Goal: Task Accomplishment & Management: Complete application form

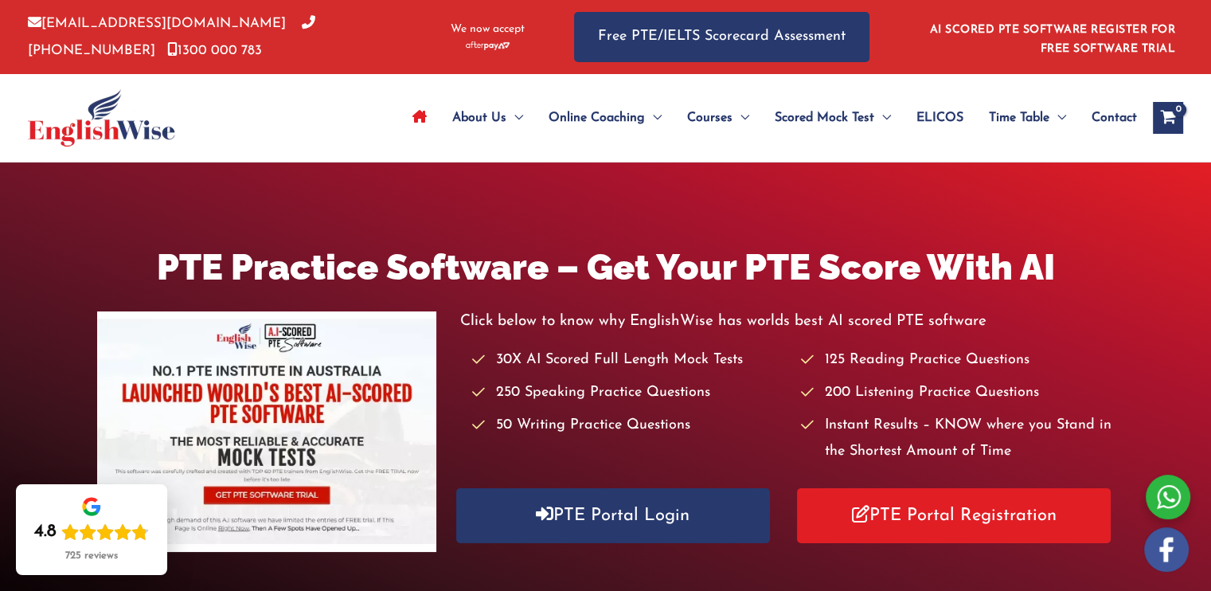
click at [1172, 111] on icon "View Shopping Cart, empty" at bounding box center [1168, 119] width 18 height 17
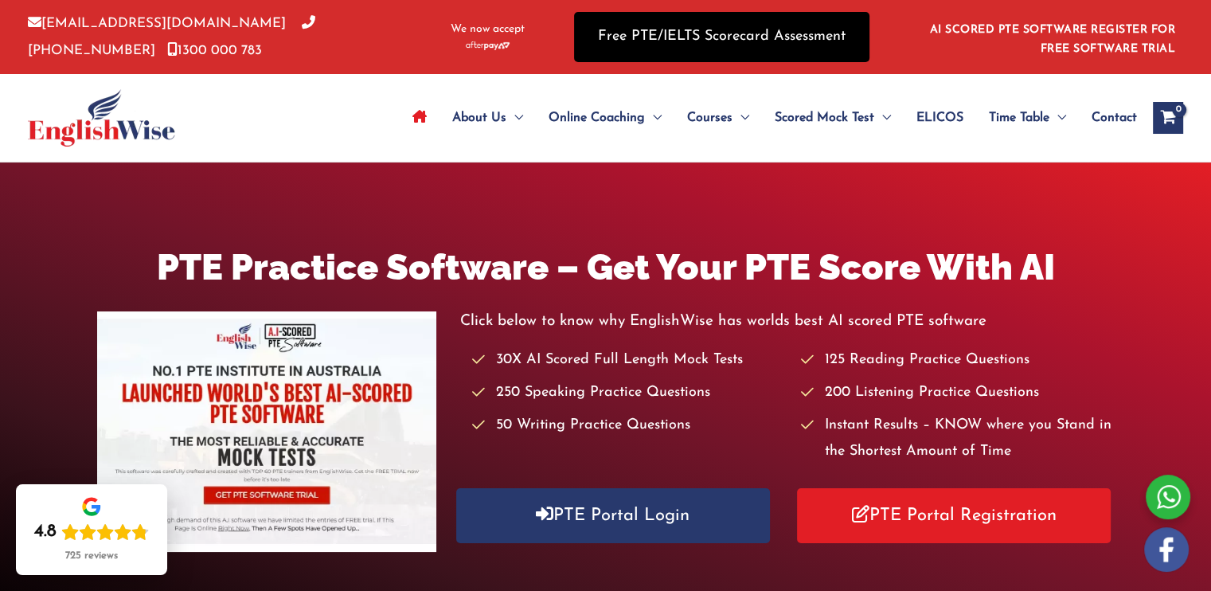
click at [682, 45] on link "Free PTE/IELTS Scorecard Assessment" at bounding box center [721, 37] width 295 height 50
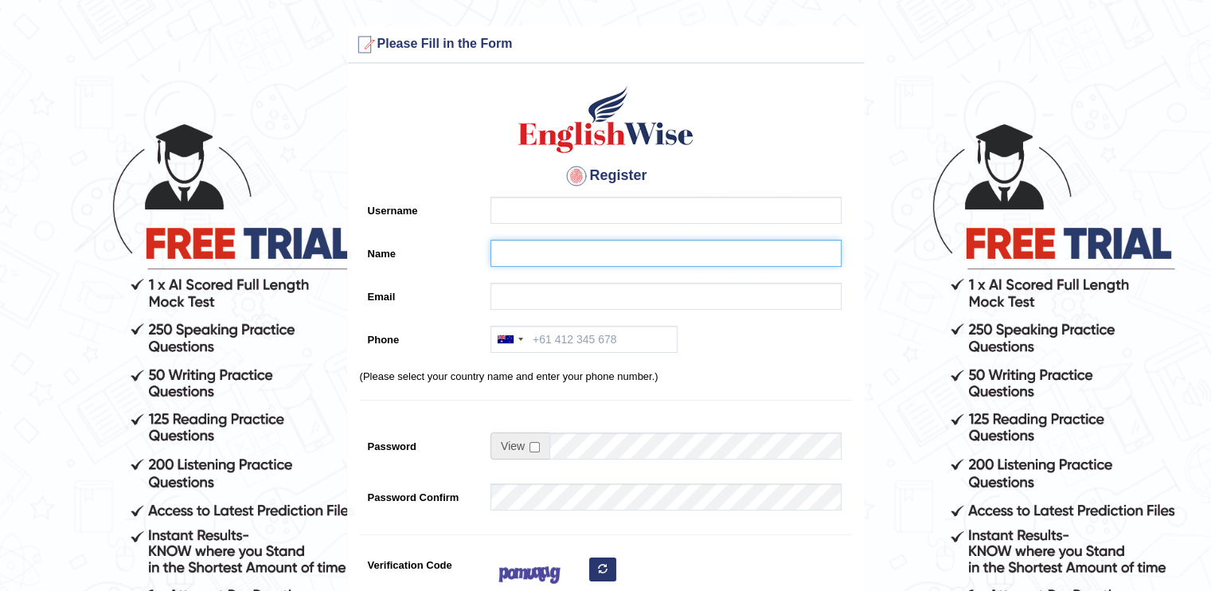
click at [510, 248] on input "Name" at bounding box center [665, 253] width 351 height 27
click at [501, 252] on input "Name" at bounding box center [665, 253] width 351 height 27
type input "t"
type input "Tamarisi Tinai"
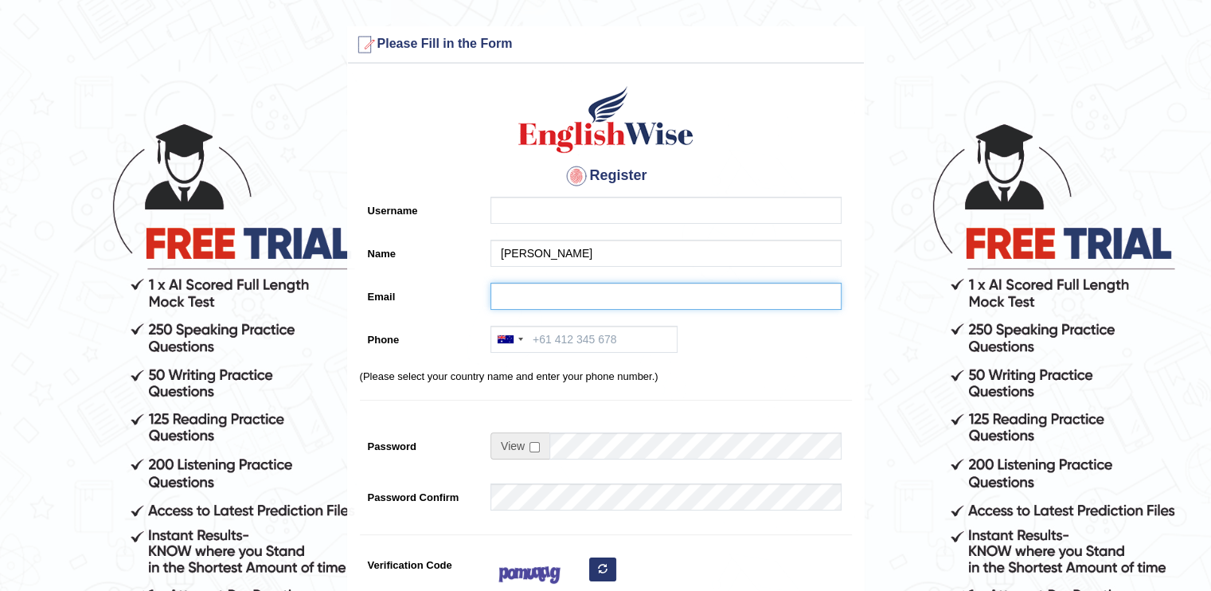
click at [513, 297] on input "Email" at bounding box center [665, 296] width 351 height 27
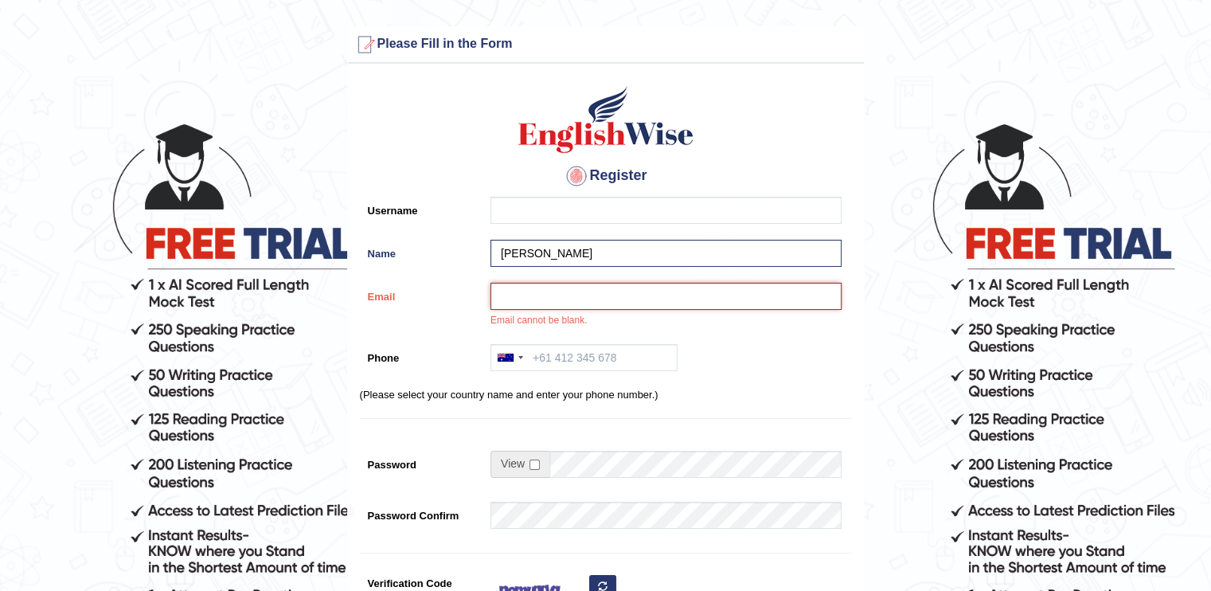
click at [515, 294] on input "Email" at bounding box center [665, 296] width 351 height 27
type input "[EMAIL_ADDRESS][DOMAIN_NAME]"
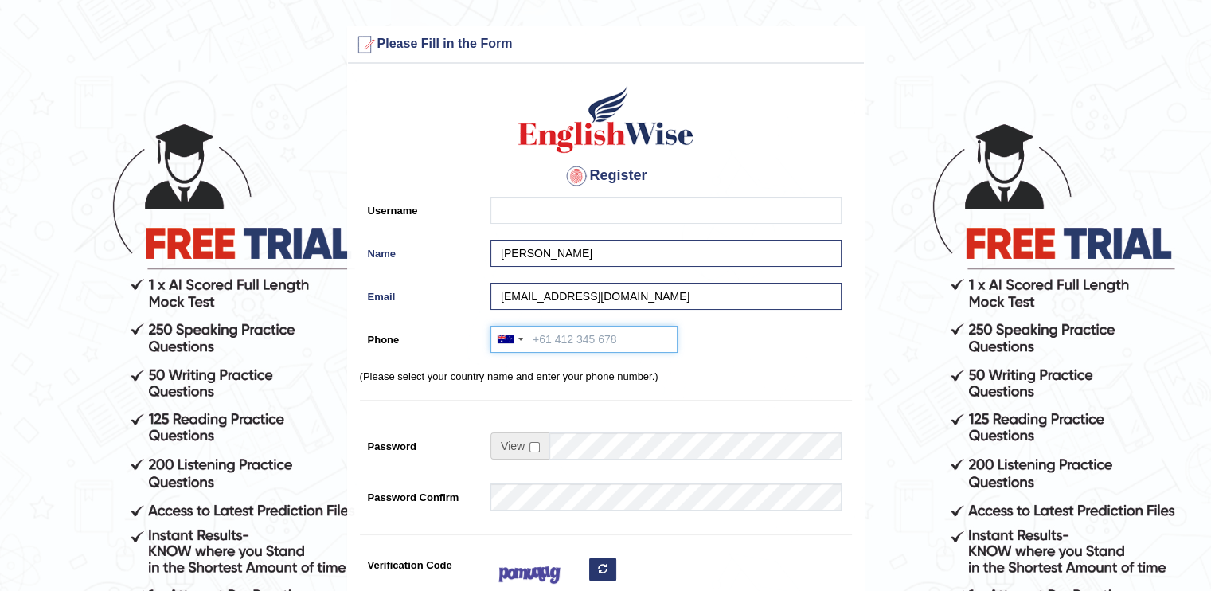
click at [582, 332] on input "Phone" at bounding box center [583, 339] width 187 height 27
type input "0"
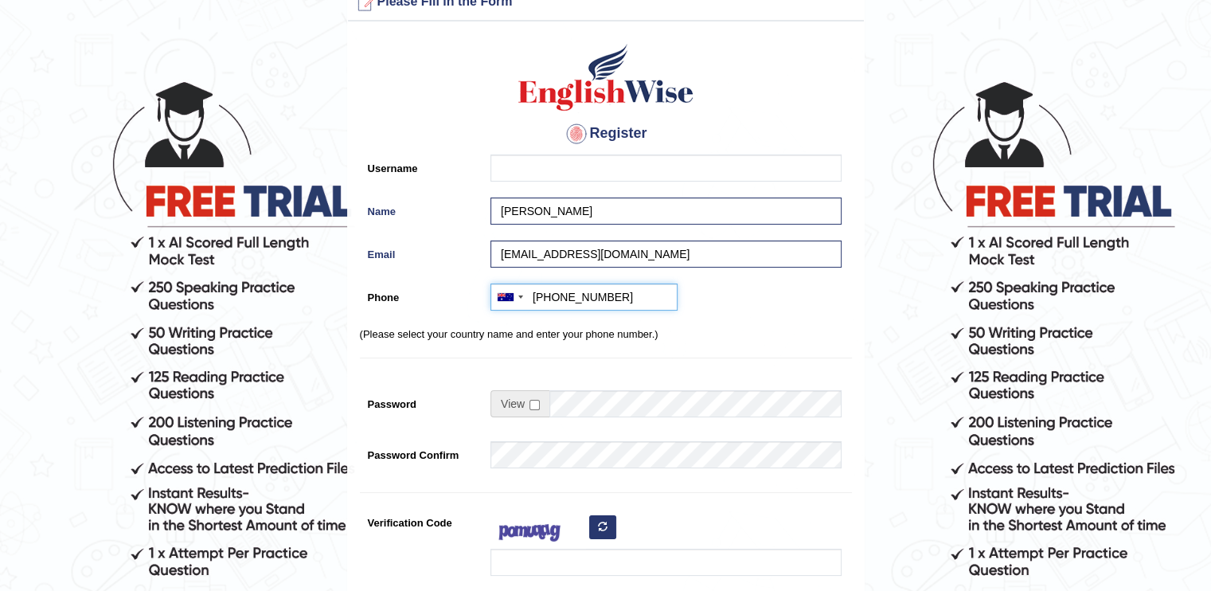
scroll to position [41, 0]
type input "+61481721670"
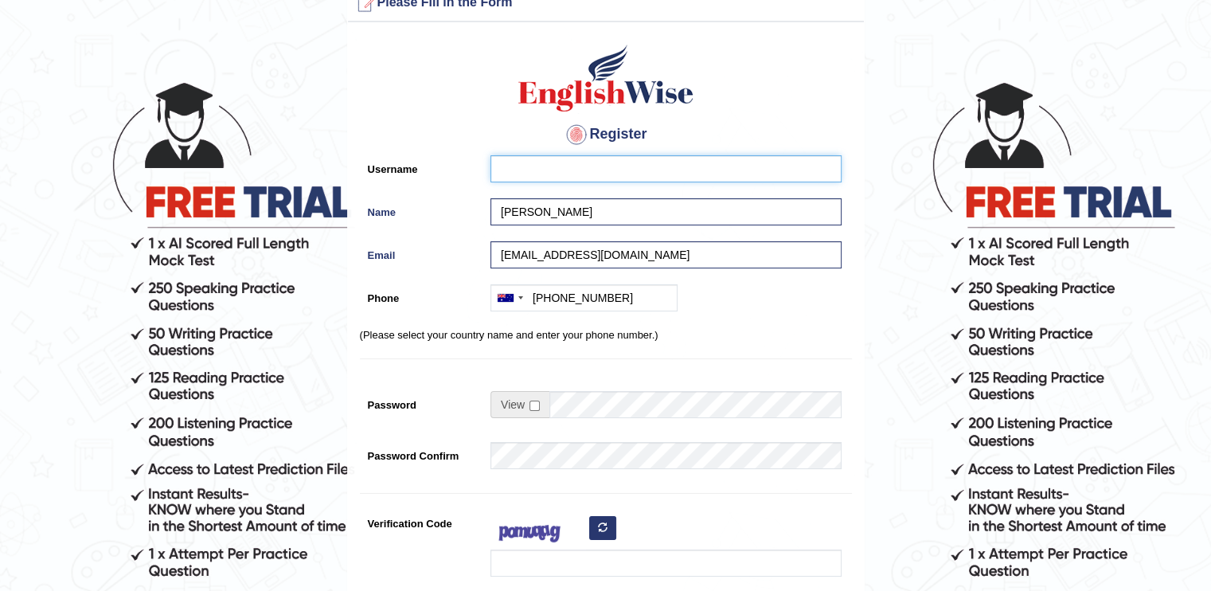
click at [511, 173] on input "Username" at bounding box center [665, 168] width 351 height 27
type input "t"
type input "Tama"
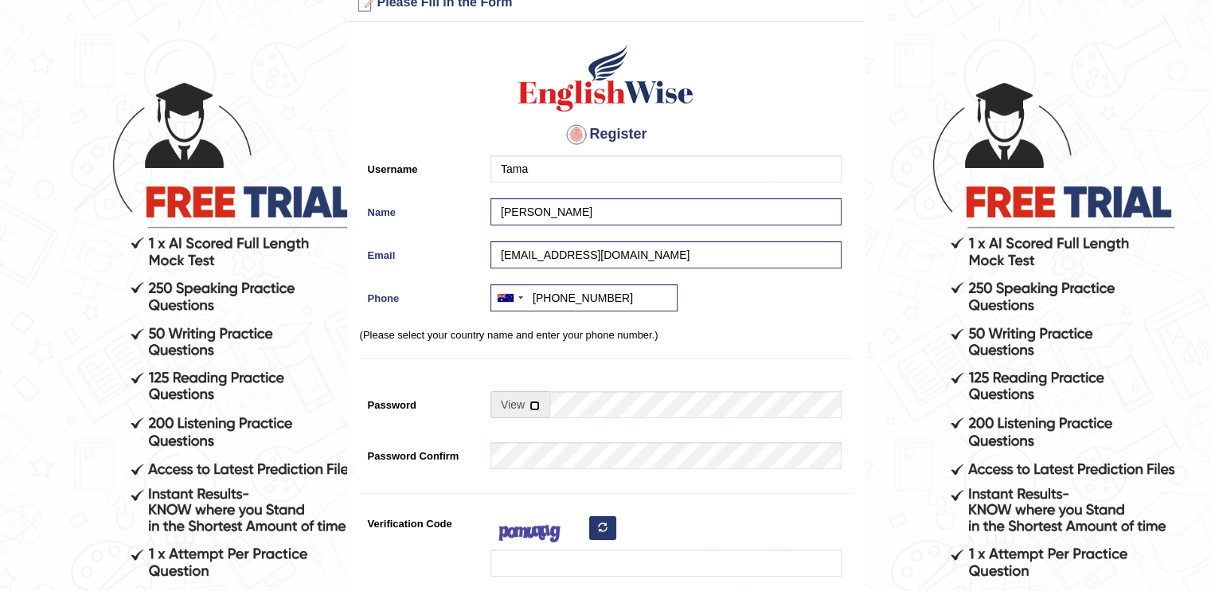
click at [532, 405] on input "checkbox" at bounding box center [534, 406] width 10 height 10
checkbox input "true"
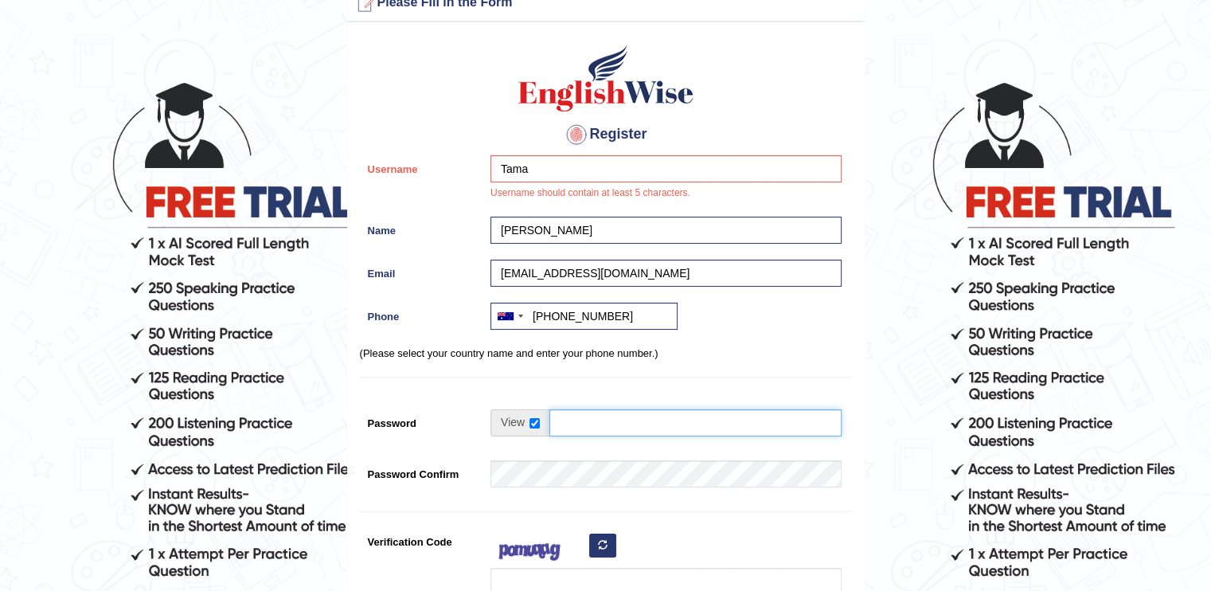
click at [574, 420] on input "Password" at bounding box center [695, 422] width 292 height 27
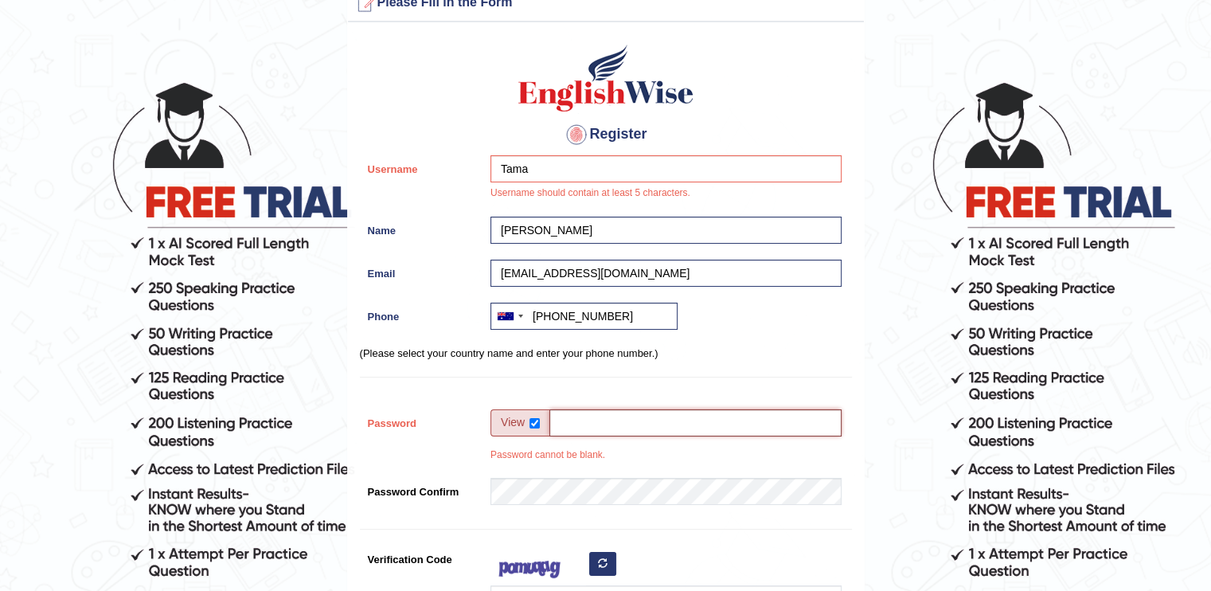
click at [588, 412] on input "Password" at bounding box center [695, 422] width 292 height 27
type input "tamarisi88"
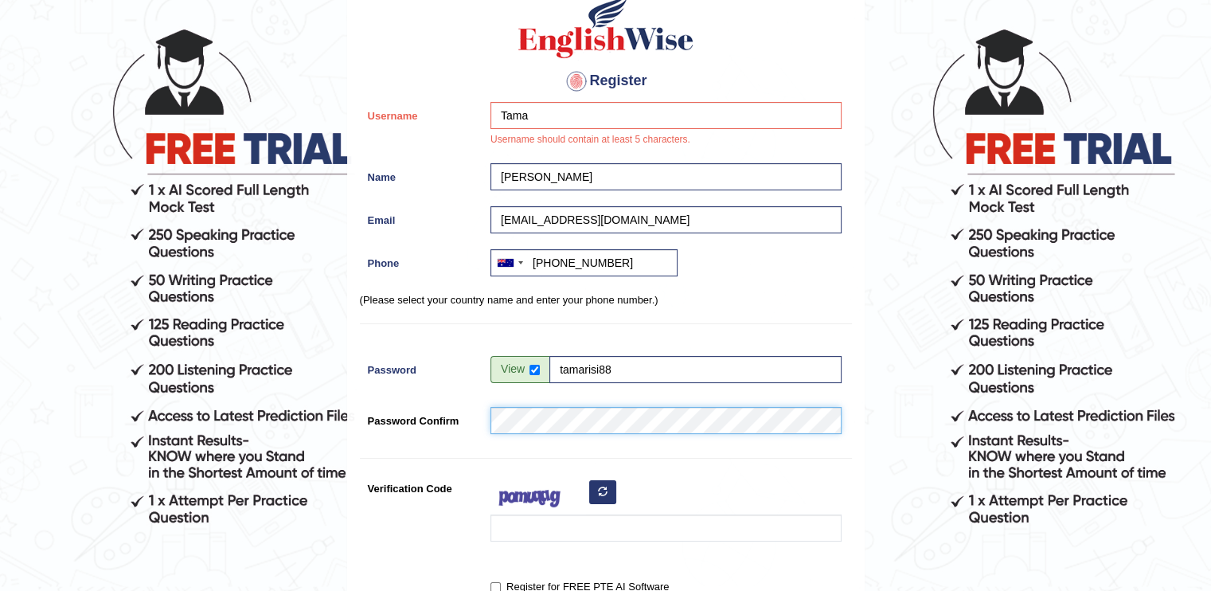
scroll to position [96, 0]
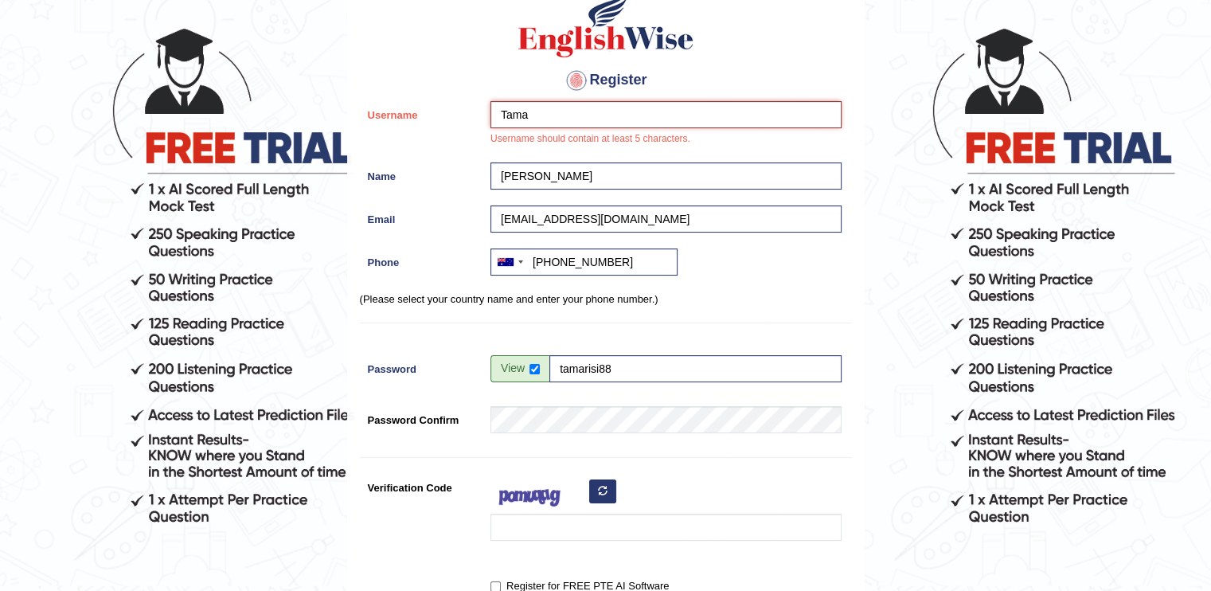
click at [529, 115] on input "Tama" at bounding box center [665, 114] width 351 height 27
type input "Tinai"
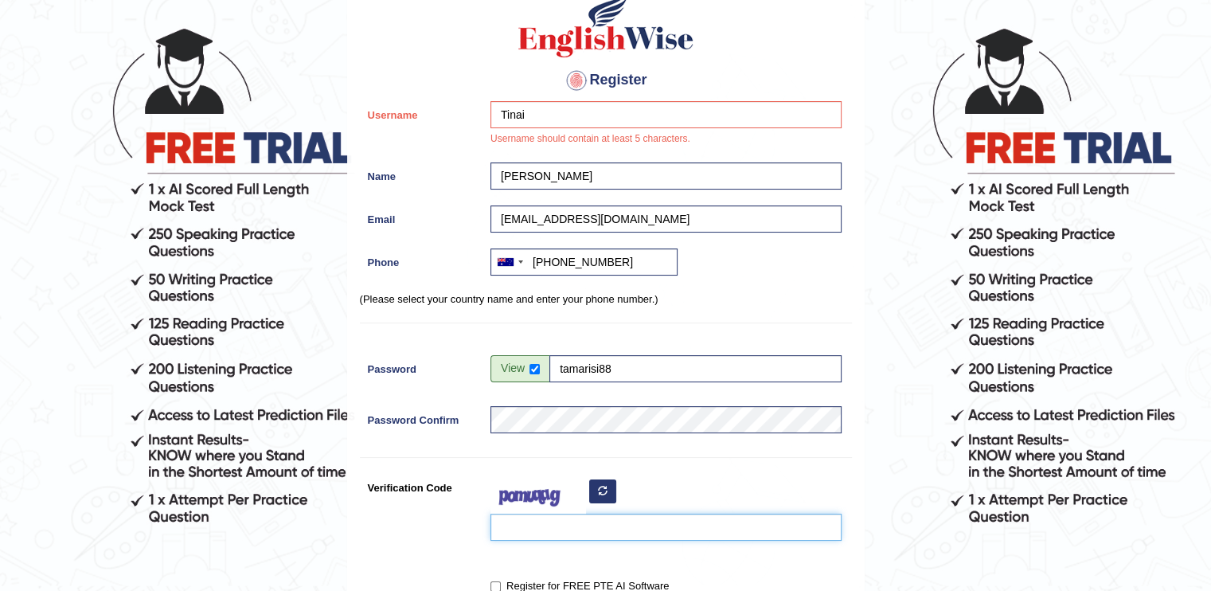
click at [584, 531] on input "Verification Code" at bounding box center [665, 527] width 351 height 27
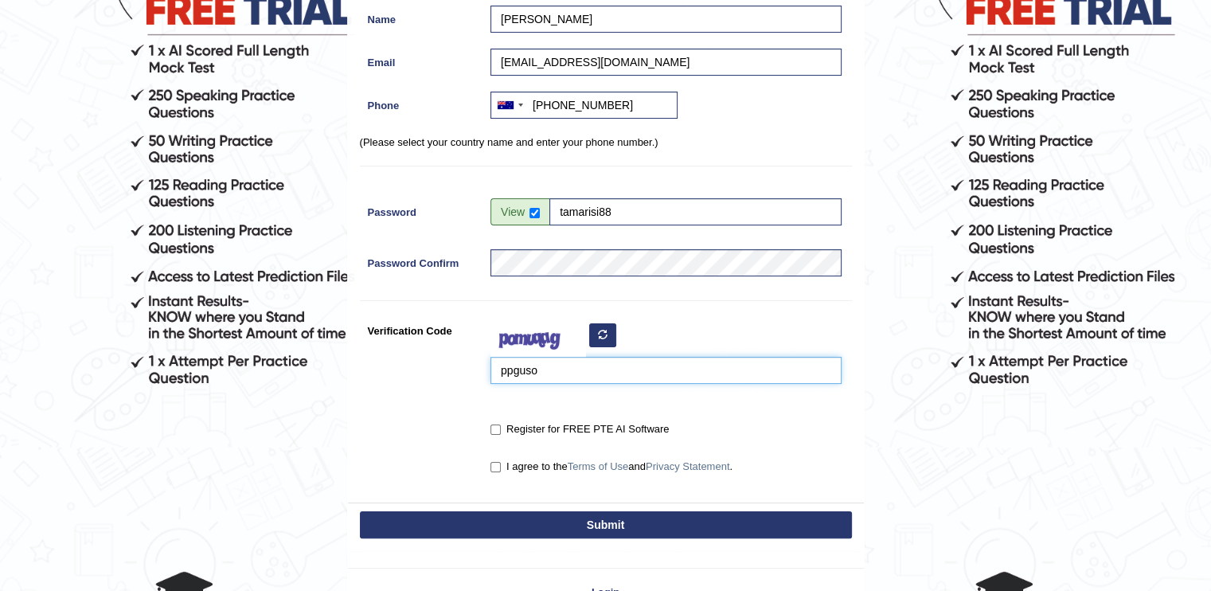
scroll to position [236, 0]
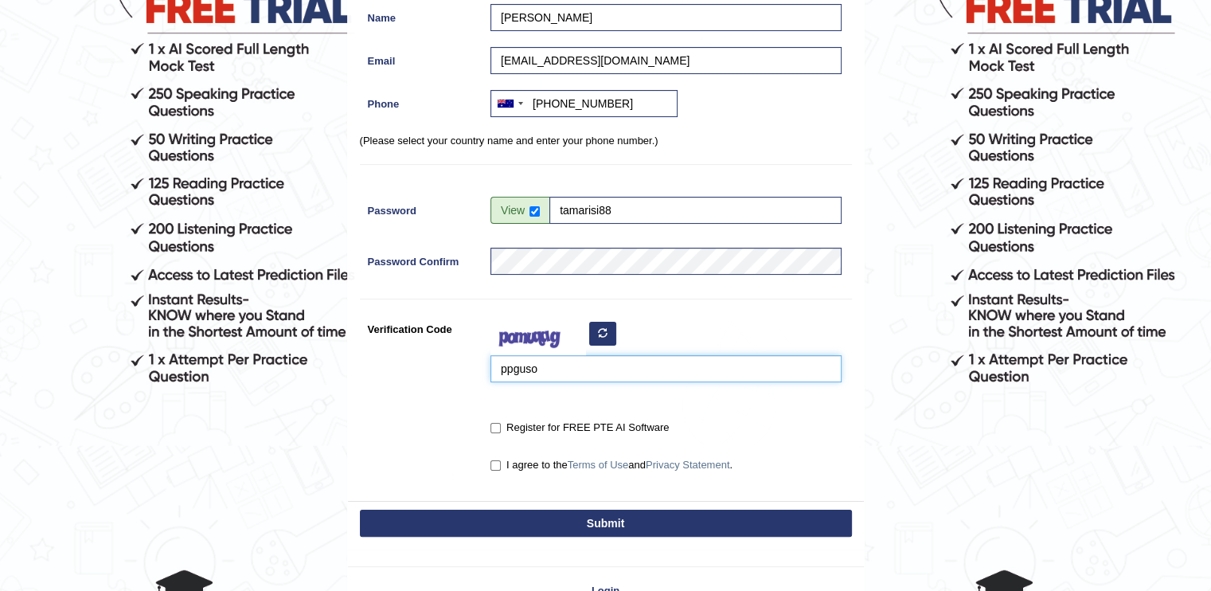
type input "ppguso"
click at [496, 424] on input "Register for FREE PTE AI Software" at bounding box center [495, 428] width 10 height 10
checkbox input "true"
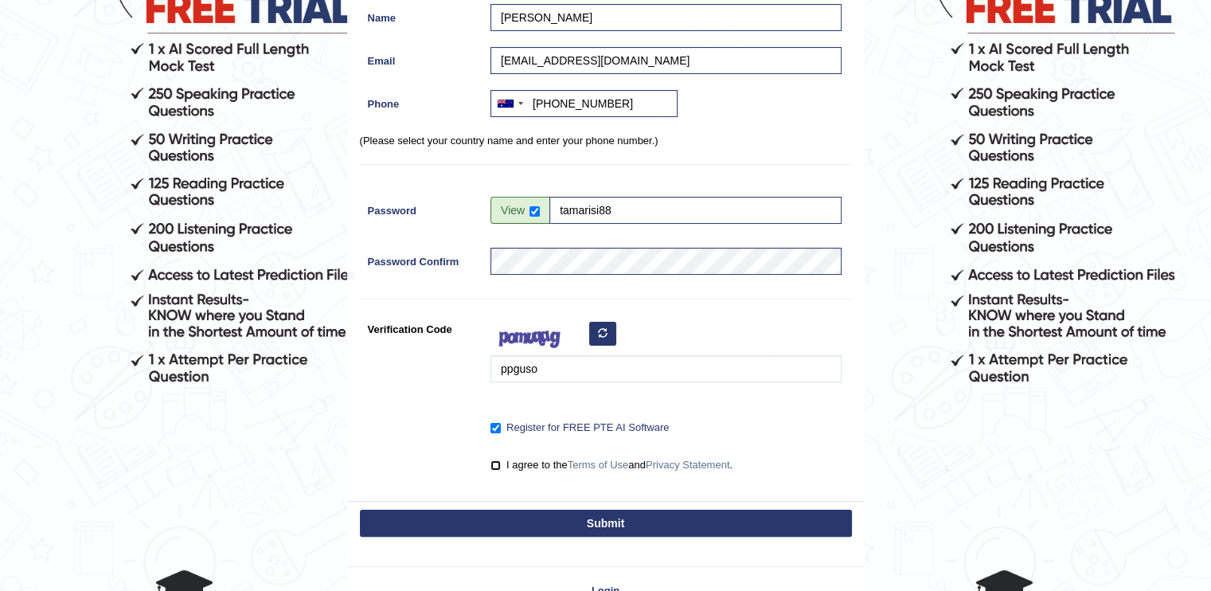
click at [494, 466] on input "I agree to the Terms of Use and Privacy Statement ." at bounding box center [495, 465] width 10 height 10
checkbox input "true"
click at [531, 522] on button "Submit" at bounding box center [606, 523] width 492 height 27
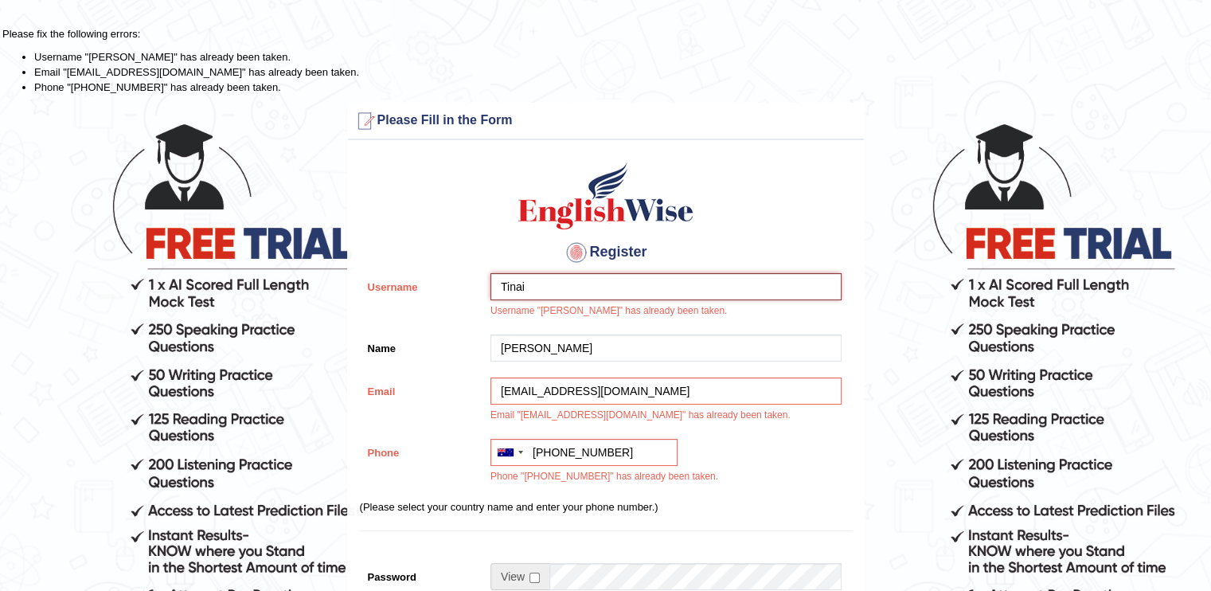
click at [526, 283] on input "Tinai" at bounding box center [665, 286] width 351 height 27
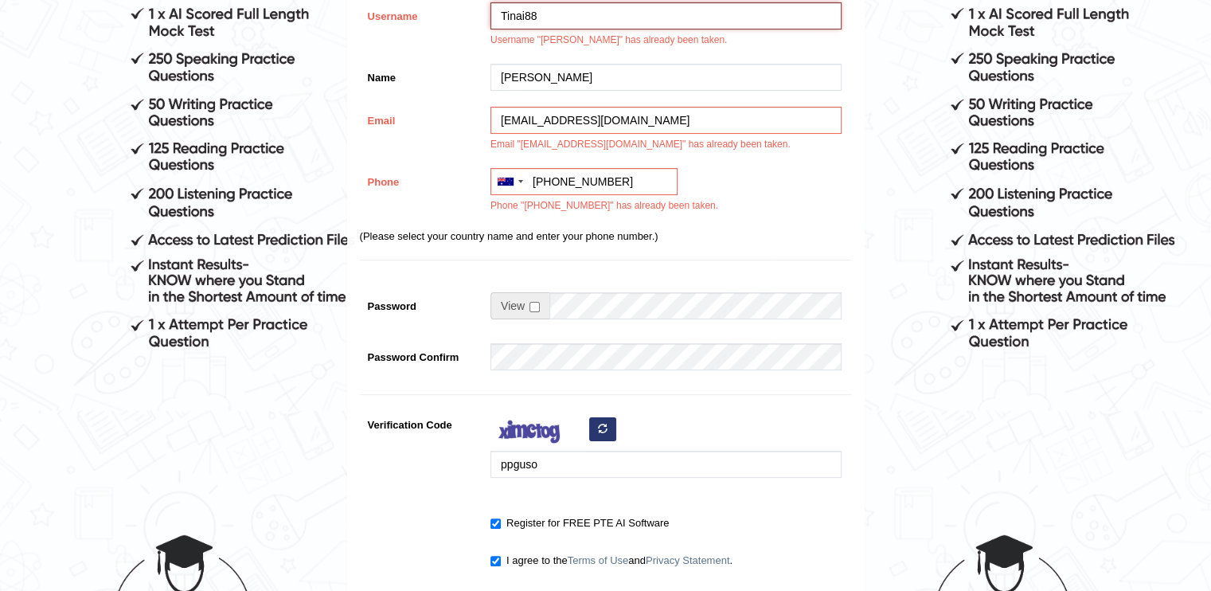
scroll to position [272, 0]
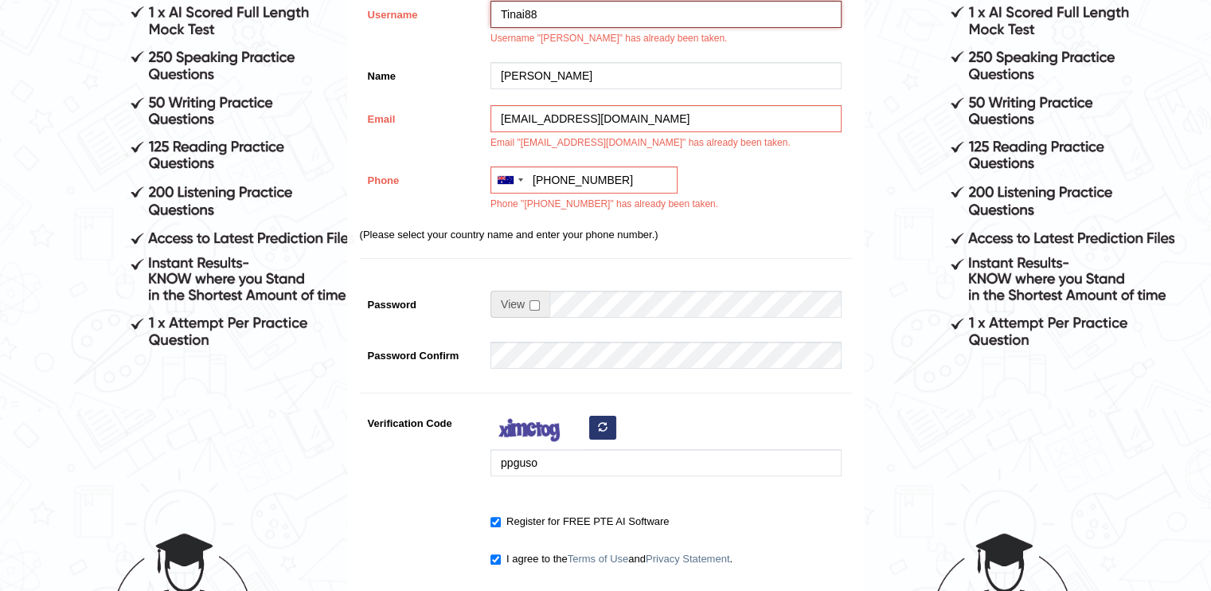
type input "Tinai88"
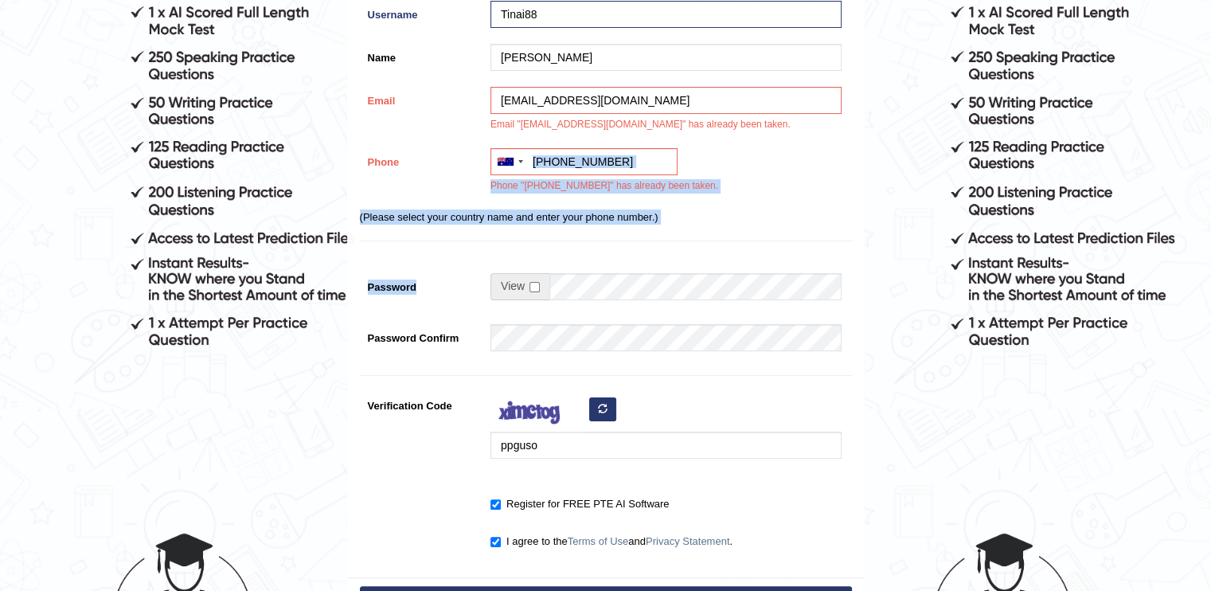
drag, startPoint x: 1182, startPoint y: 173, endPoint x: 1160, endPoint y: 277, distance: 106.5
click at [1160, 277] on form "Please fix the following errors: Username "Tinai" has already been taken. Email…" at bounding box center [605, 231] width 1206 height 955
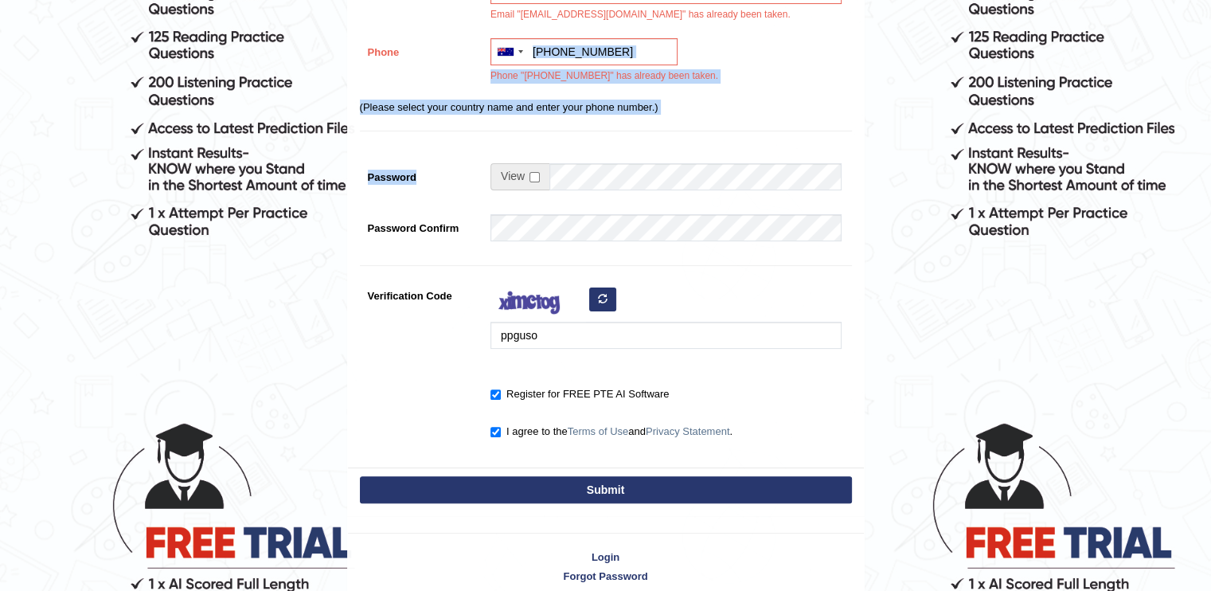
scroll to position [392, 0]
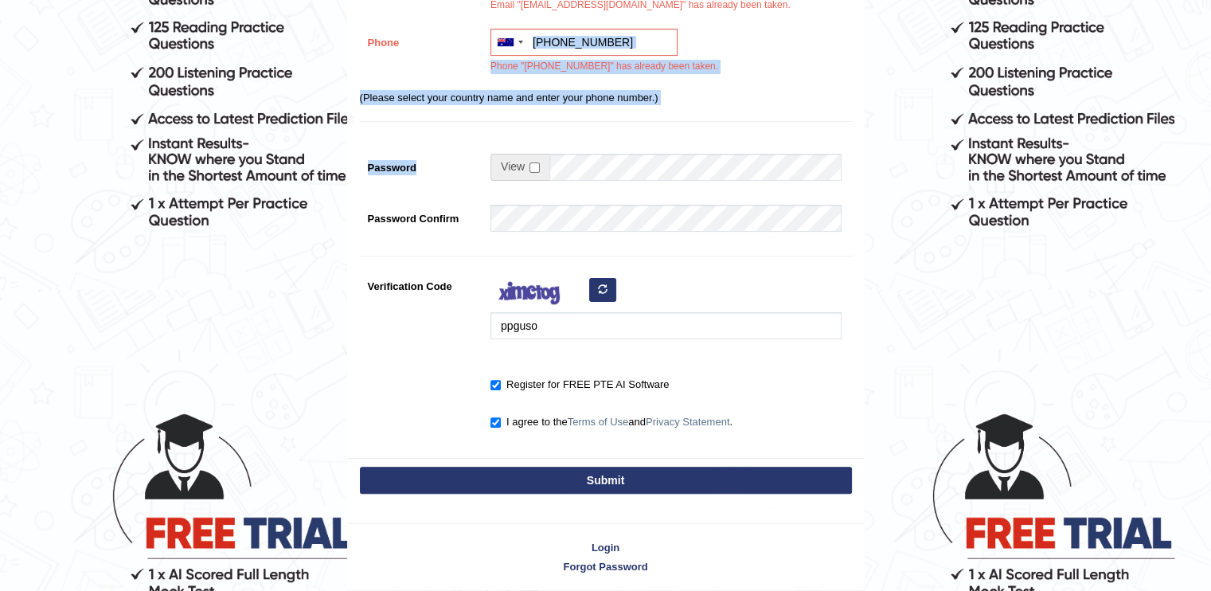
click at [678, 483] on button "Submit" at bounding box center [606, 480] width 492 height 27
type input "+61481721670"
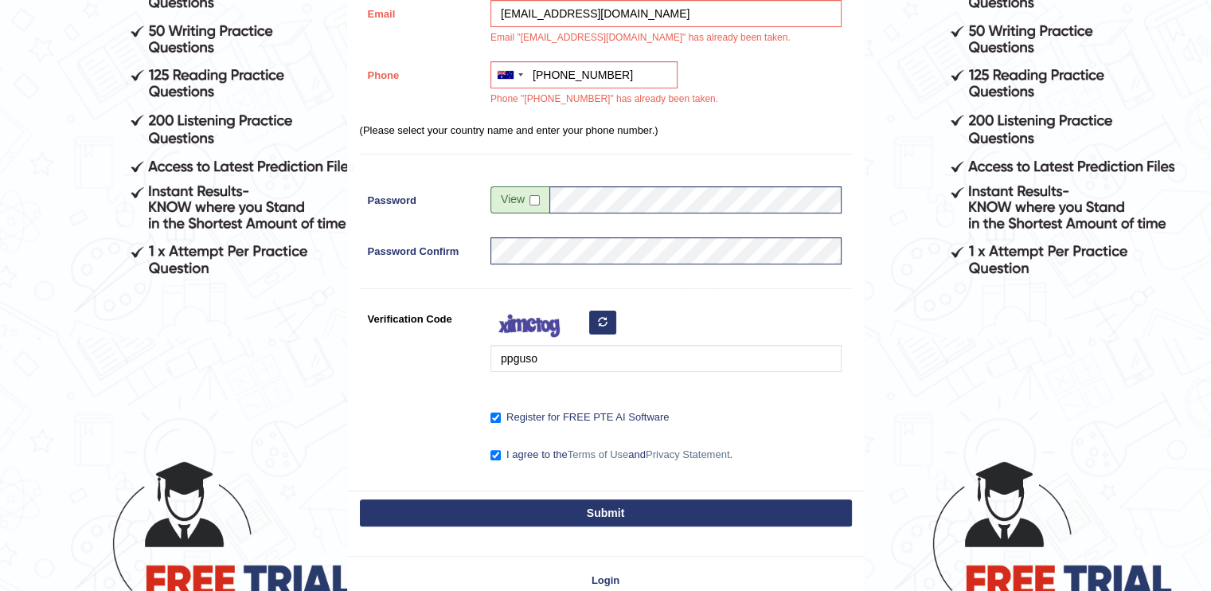
click at [963, 338] on form "Please fix the following errors: Email "tamarisitinai88@gmail.com" has already …" at bounding box center [605, 152] width 1206 height 940
click at [560, 517] on button "Submit" at bounding box center [606, 512] width 492 height 27
click at [642, 16] on input "[EMAIL_ADDRESS][DOMAIN_NAME]" at bounding box center [665, 13] width 351 height 27
type input "t"
type input "[EMAIL_ADDRESS][DOMAIN_NAME]"
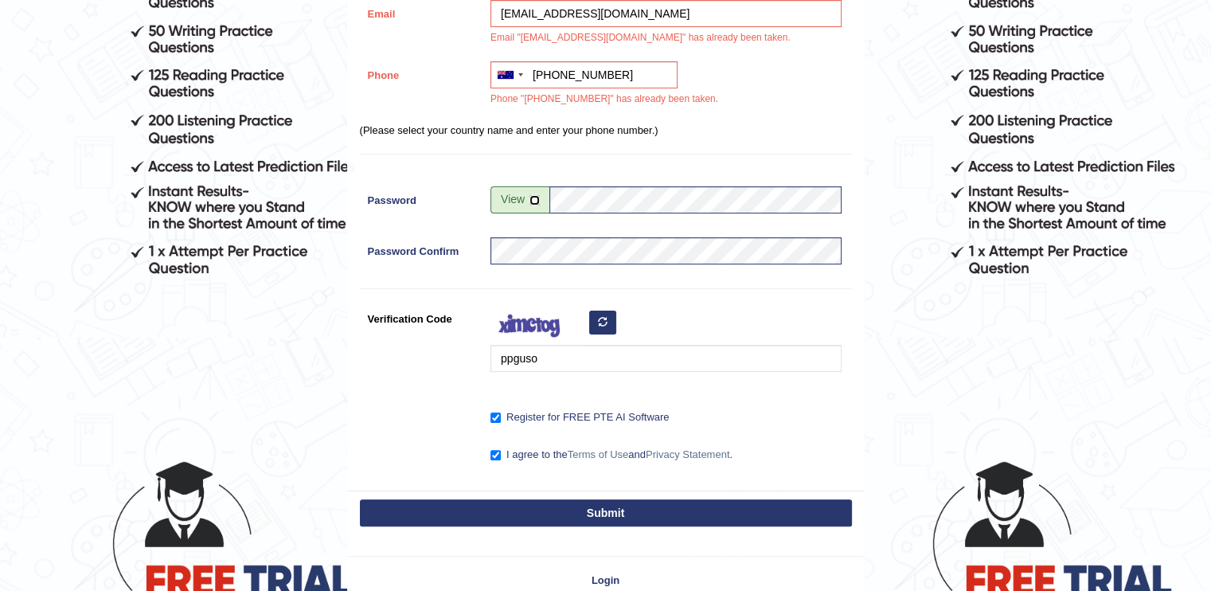
click at [533, 198] on input "checkbox" at bounding box center [534, 200] width 10 height 10
checkbox input "true"
click at [639, 503] on button "Submit" at bounding box center [606, 512] width 492 height 27
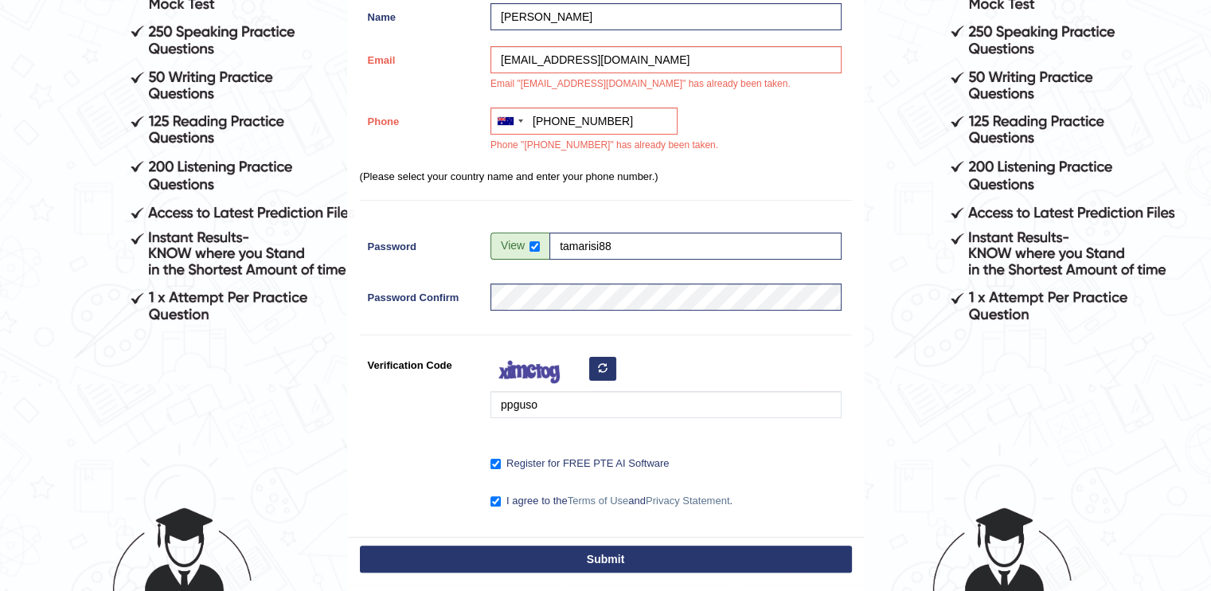
scroll to position [299, 0]
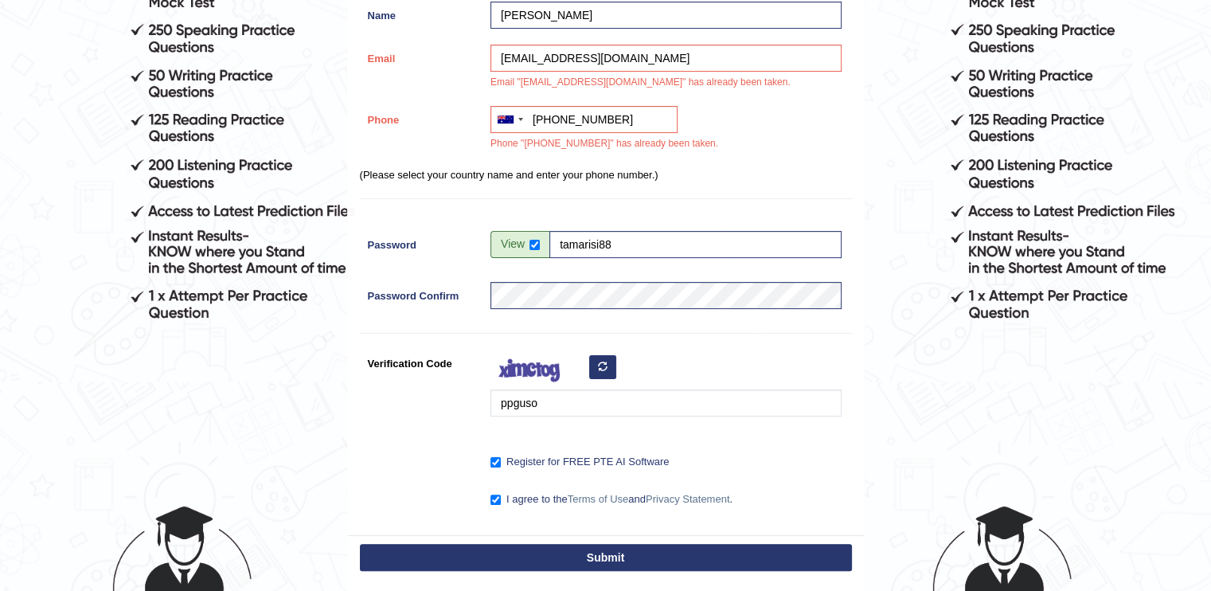
click at [569, 554] on button "Submit" at bounding box center [606, 557] width 492 height 27
click at [551, 115] on input "+61481721670" at bounding box center [583, 119] width 187 height 27
click at [518, 125] on div at bounding box center [509, 119] width 37 height 25
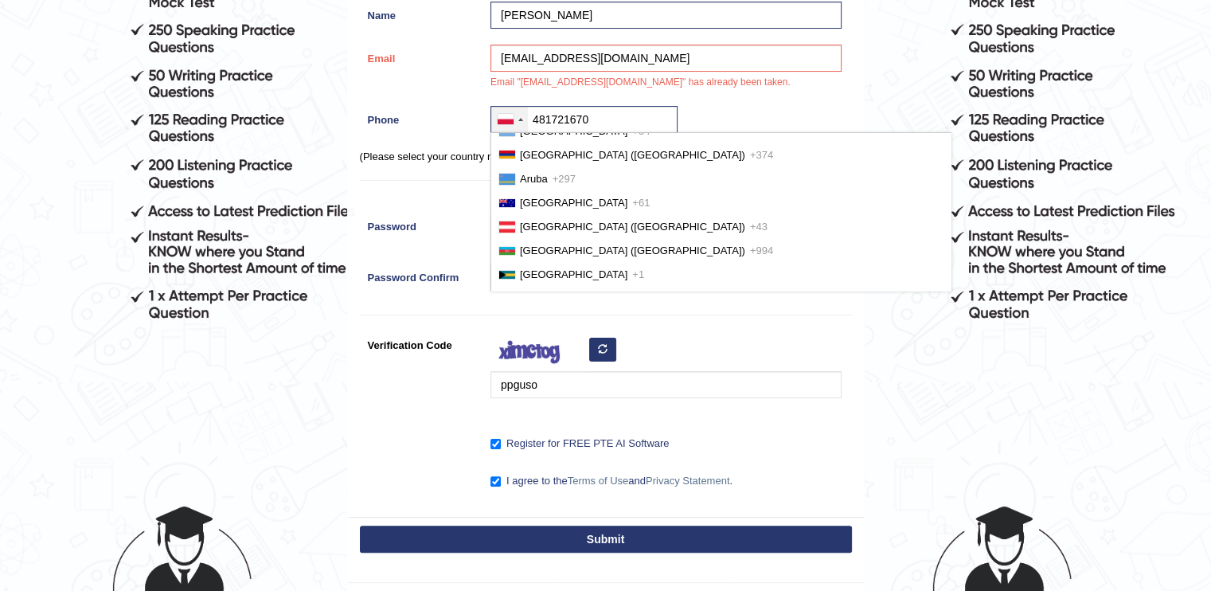
scroll to position [375, 0]
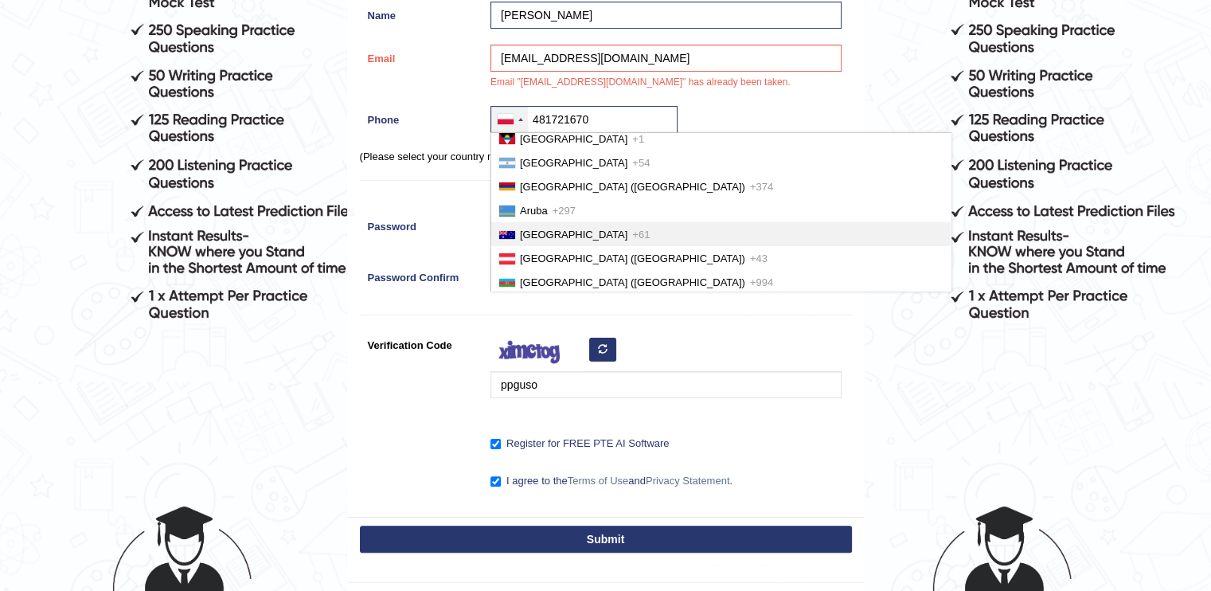
click at [567, 222] on li "Australia +61" at bounding box center [720, 234] width 459 height 24
type input "+61481721670"
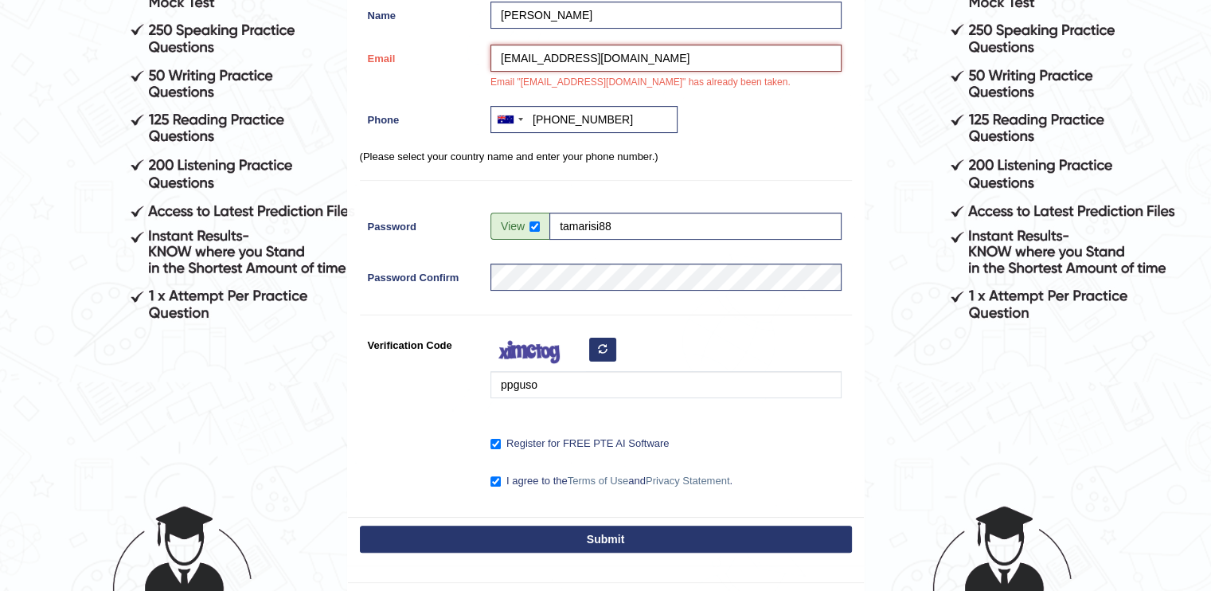
click at [651, 53] on input "[EMAIL_ADDRESS][DOMAIN_NAME]" at bounding box center [665, 58] width 351 height 27
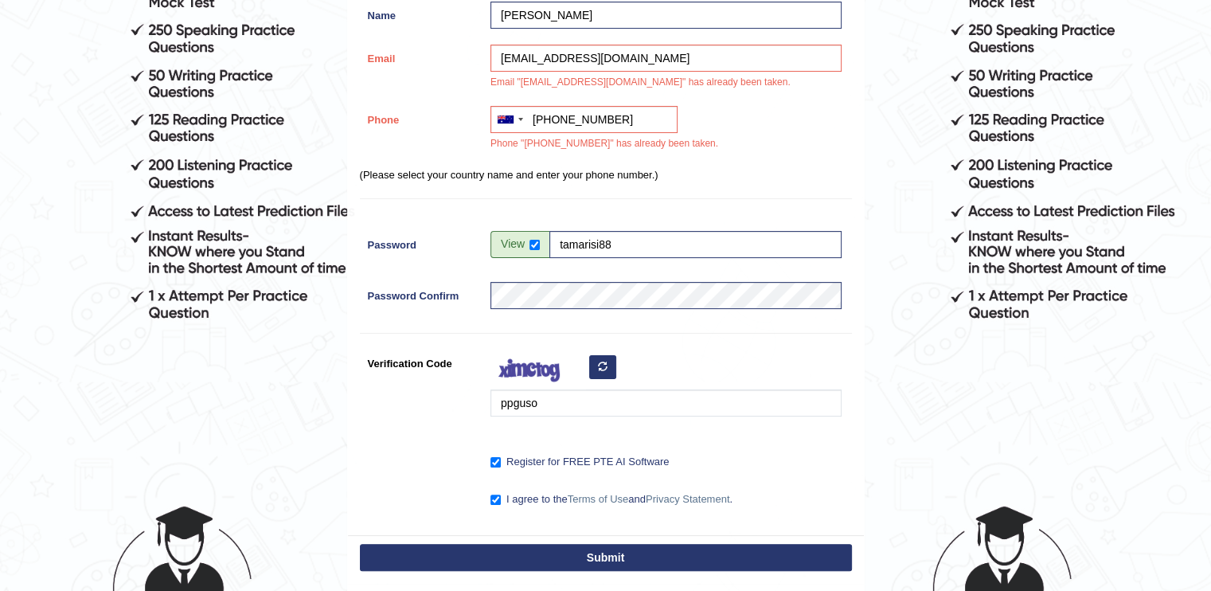
click at [566, 549] on button "Submit" at bounding box center [606, 557] width 492 height 27
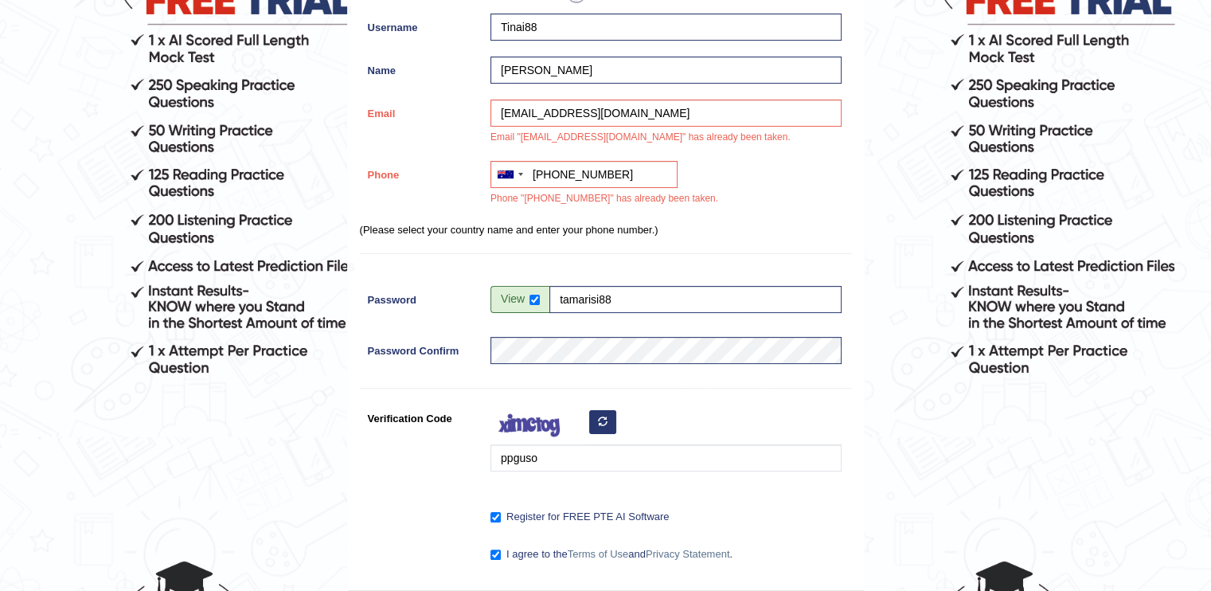
scroll to position [236, 0]
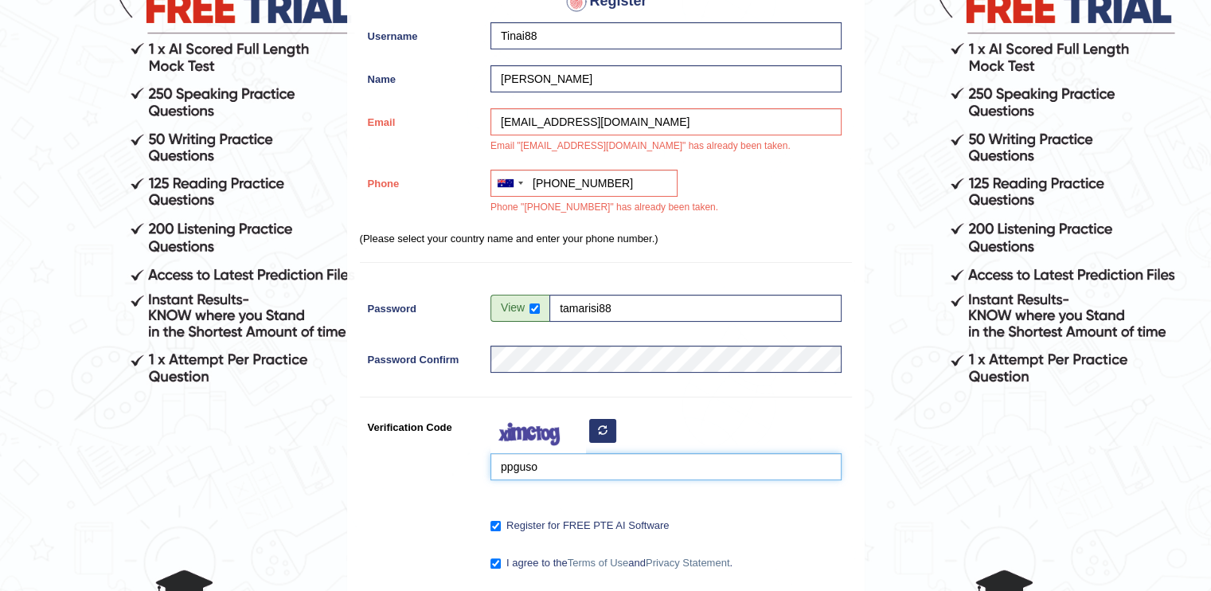
click at [549, 465] on input "ppguso" at bounding box center [665, 466] width 351 height 27
type input "p"
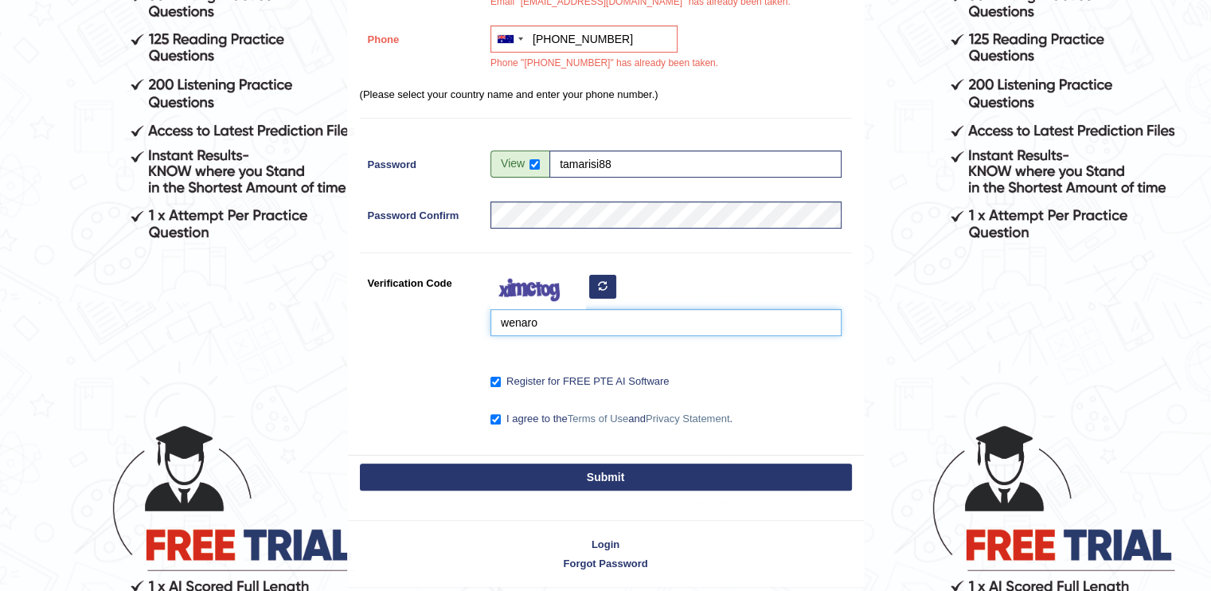
scroll to position [385, 0]
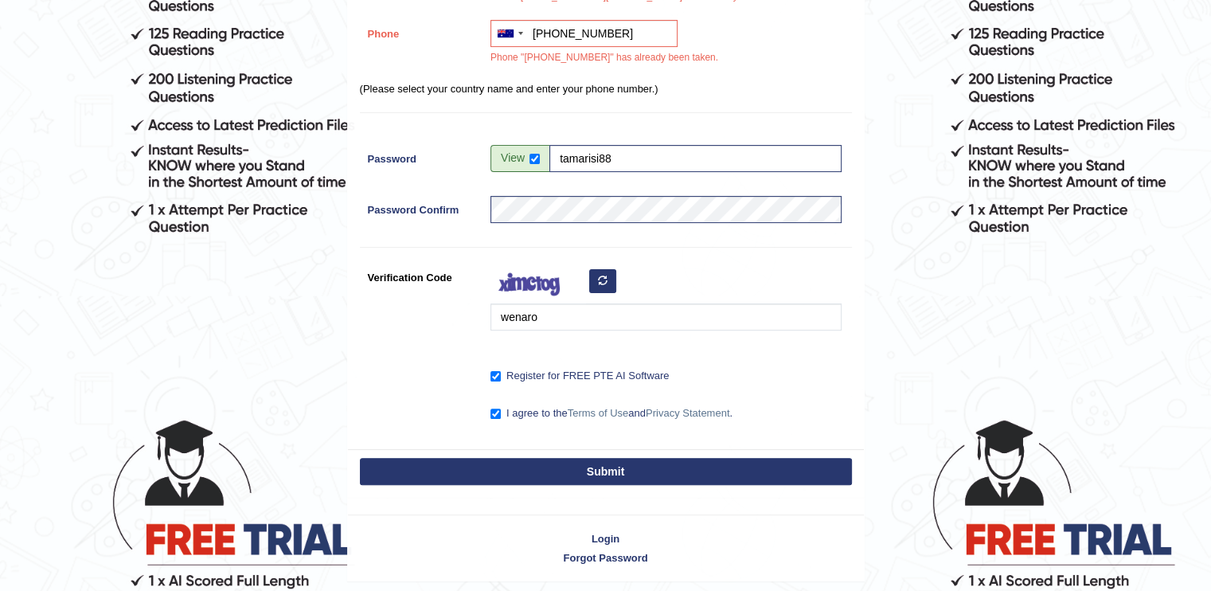
click at [629, 458] on button "Submit" at bounding box center [606, 471] width 492 height 27
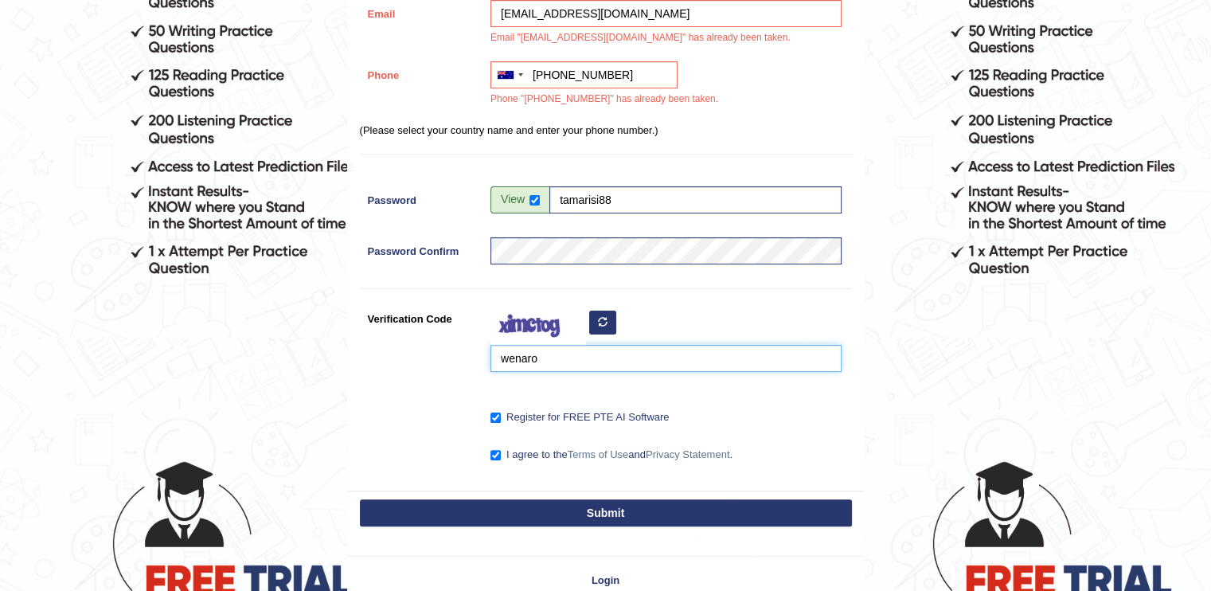
click at [508, 354] on input "wenaro" at bounding box center [665, 358] width 351 height 27
type input "Wenaro"
click at [503, 506] on button "Submit" at bounding box center [606, 512] width 492 height 27
click at [497, 514] on button "Submit" at bounding box center [606, 512] width 492 height 27
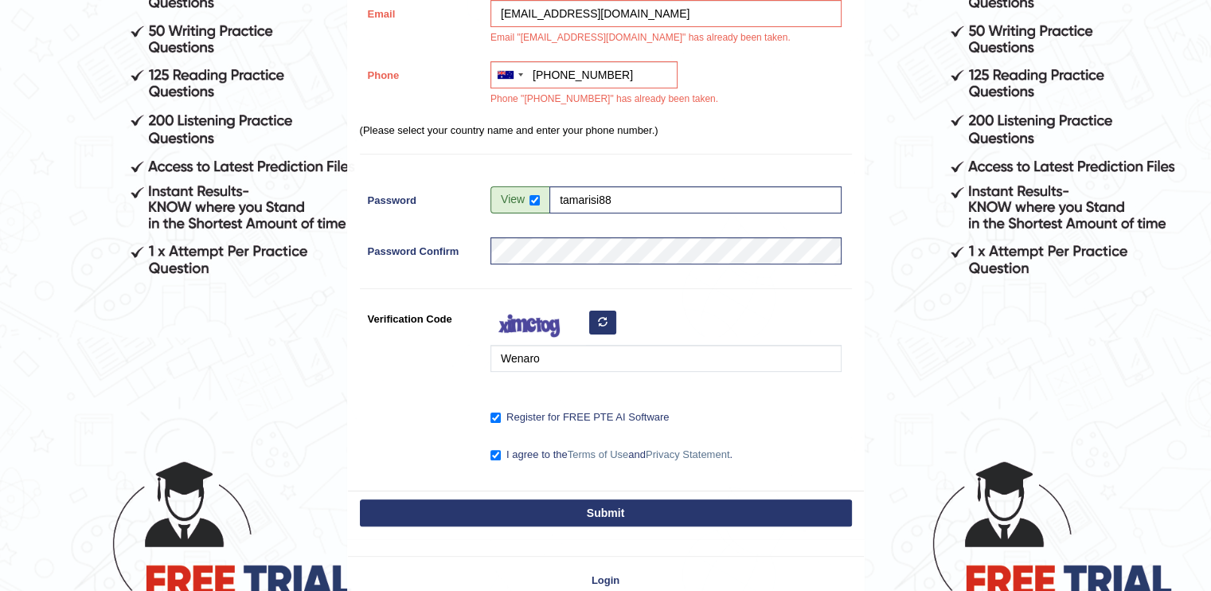
click at [497, 514] on button "Submit" at bounding box center [606, 512] width 492 height 27
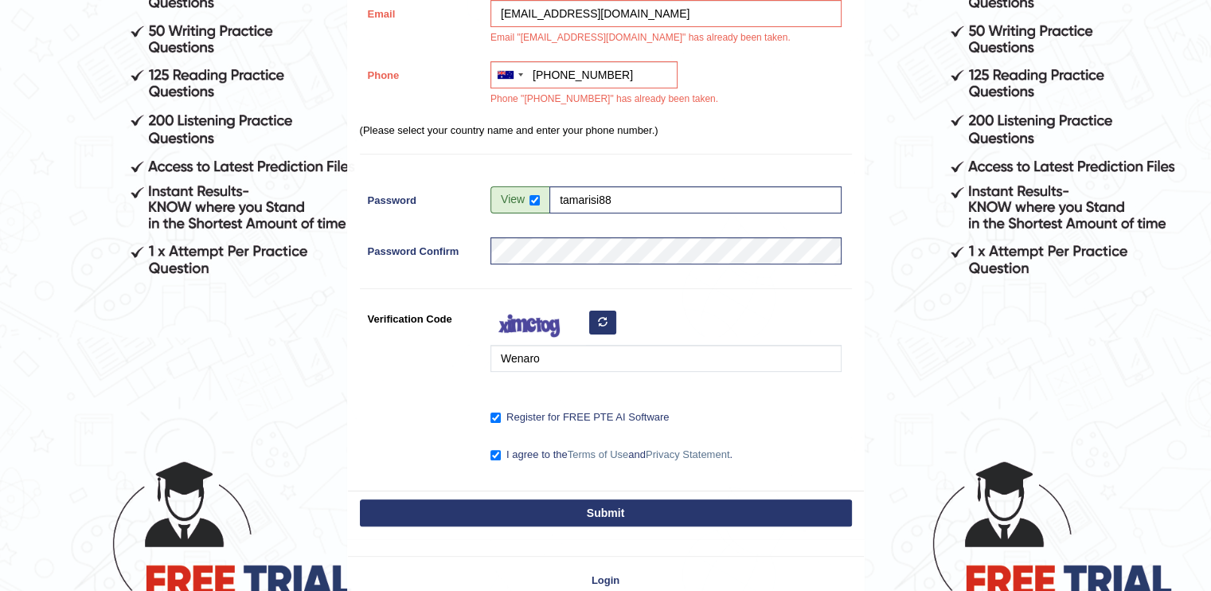
click at [480, 503] on button "Submit" at bounding box center [606, 512] width 492 height 27
click at [534, 198] on input "checkbox" at bounding box center [534, 200] width 10 height 10
checkbox input "false"
click at [476, 508] on button "Submit" at bounding box center [606, 512] width 492 height 27
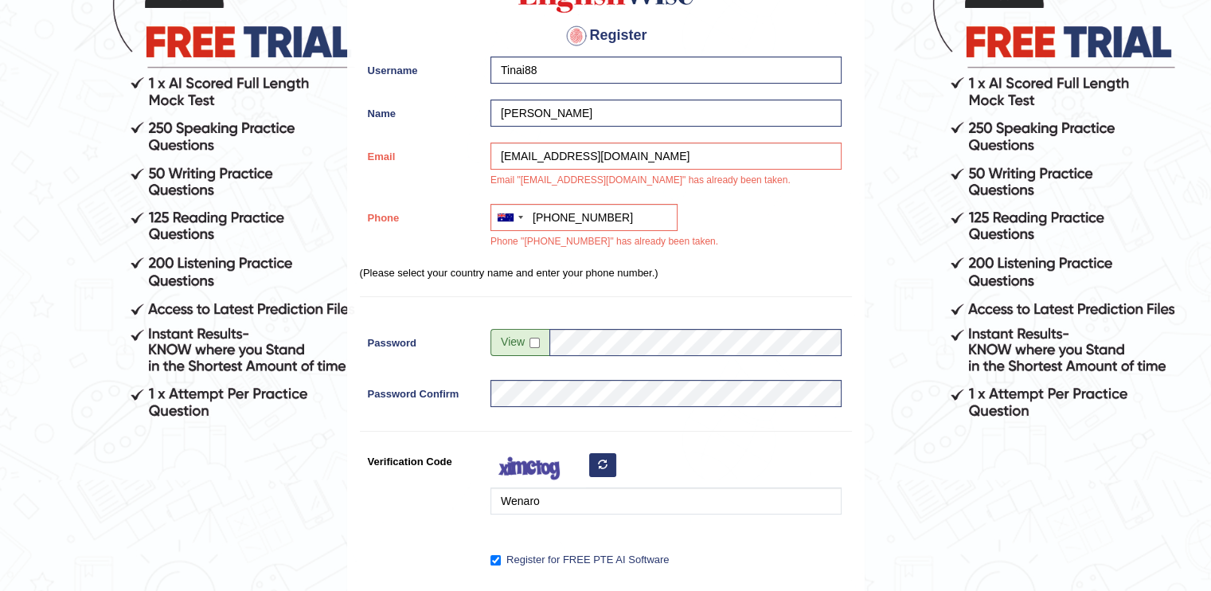
scroll to position [0, 0]
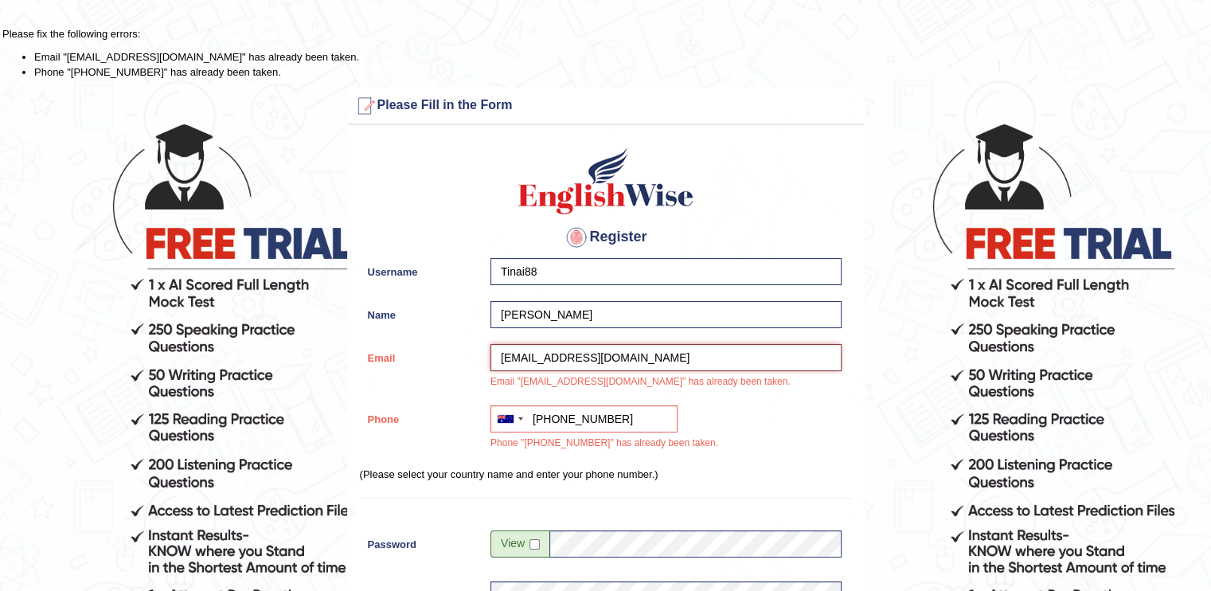
click at [554, 363] on input "tamarisitinai88@gmail.com" at bounding box center [665, 357] width 351 height 27
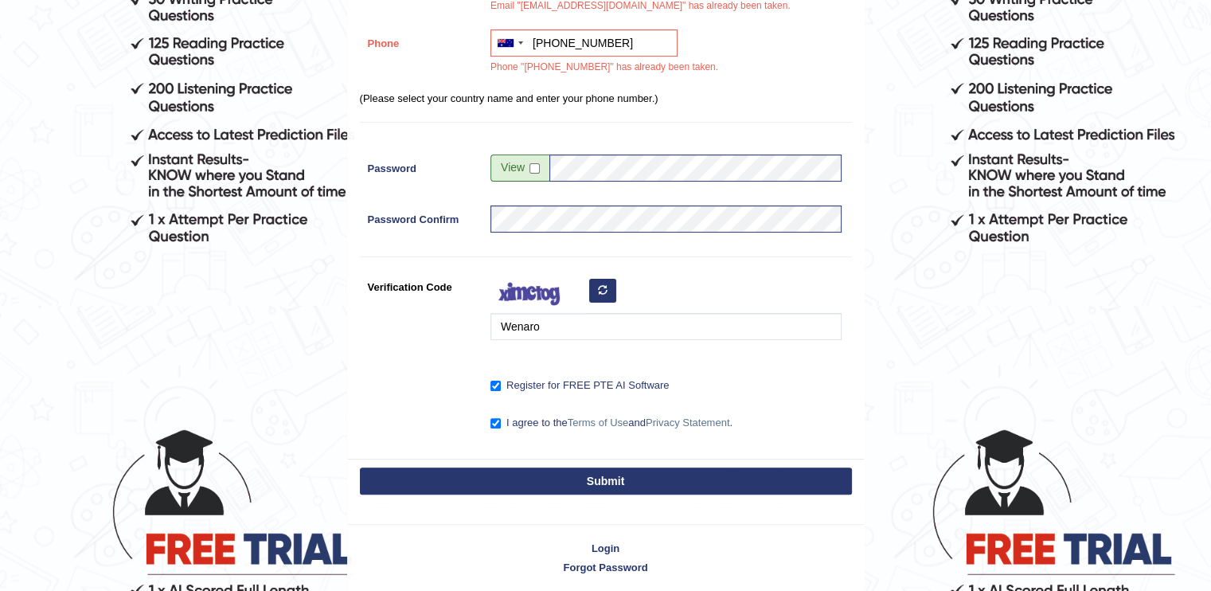
scroll to position [439, 0]
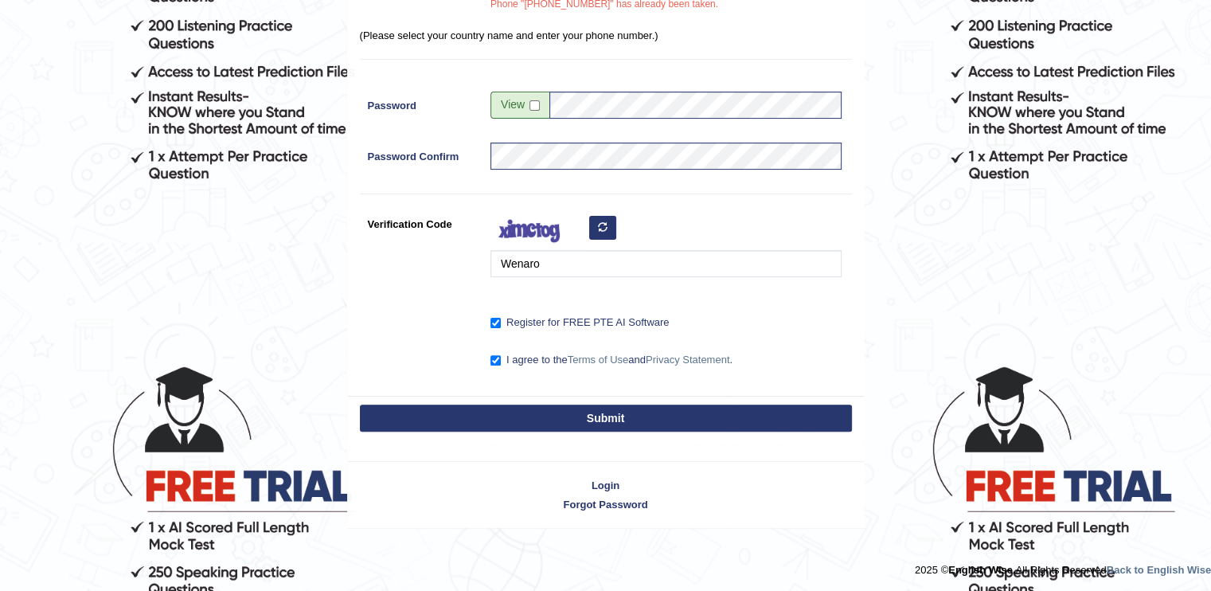
click at [600, 222] on icon "button" at bounding box center [603, 227] width 10 height 10
click at [545, 266] on input "Wenaro" at bounding box center [665, 263] width 351 height 27
type input "W"
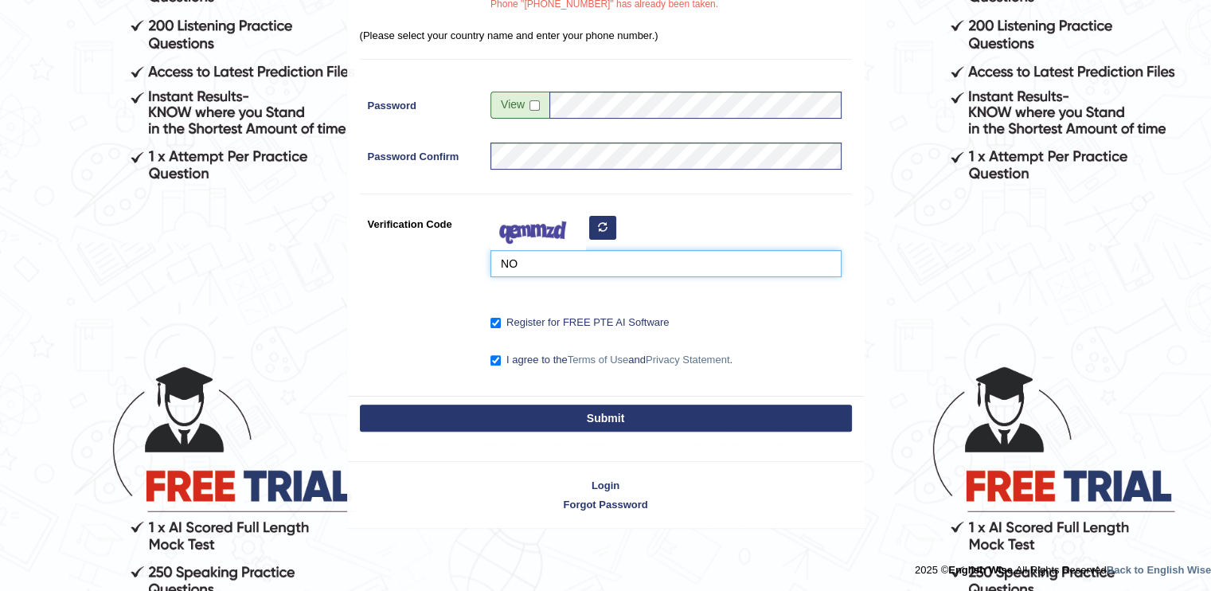
type input "N"
type input "noxmle"
click at [522, 416] on button "Submit" at bounding box center [606, 417] width 492 height 27
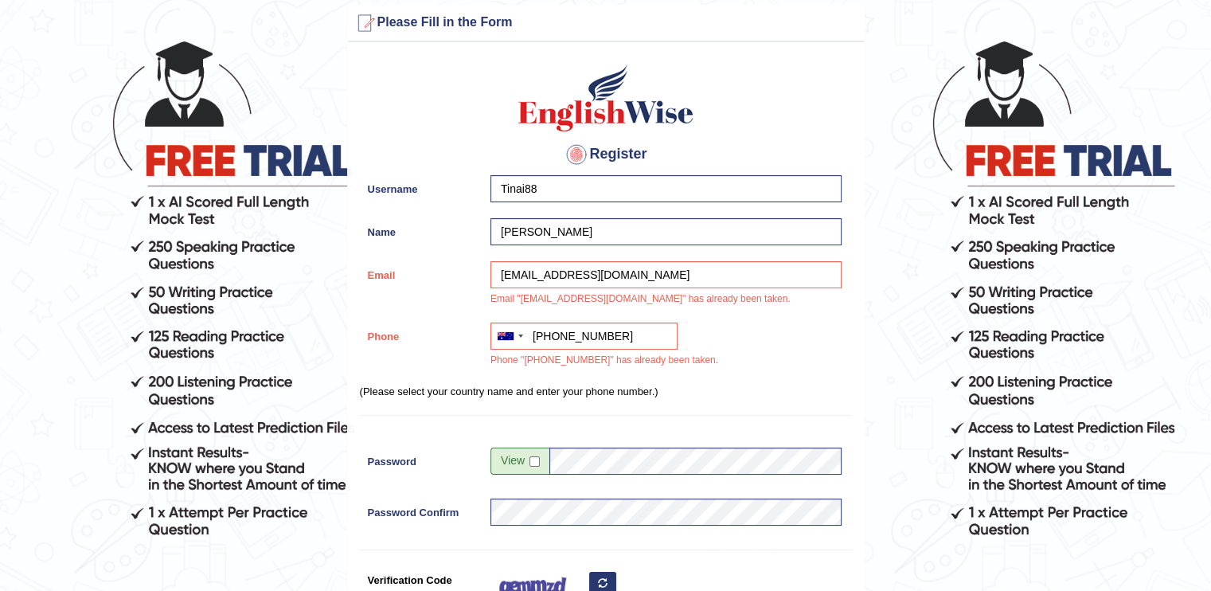
scroll to position [80, 0]
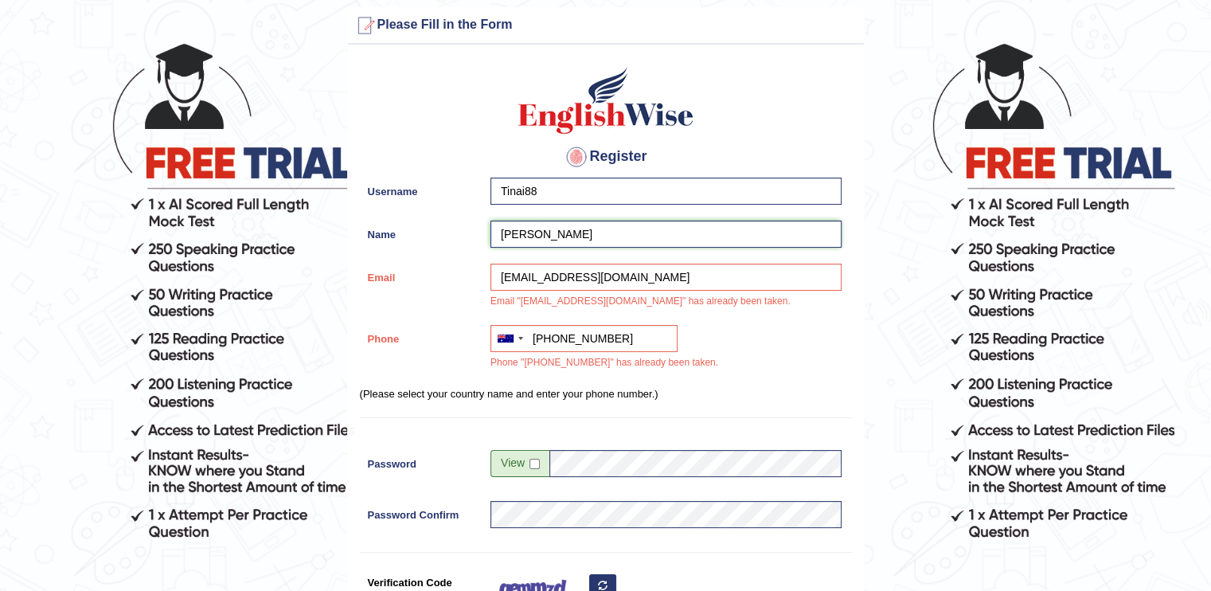
click at [596, 229] on input "[PERSON_NAME]" at bounding box center [665, 234] width 351 height 27
type input "T"
type input "mataika faga kelemedi"
click at [662, 275] on input "tamarisitinai88@gmail.com" at bounding box center [665, 277] width 351 height 27
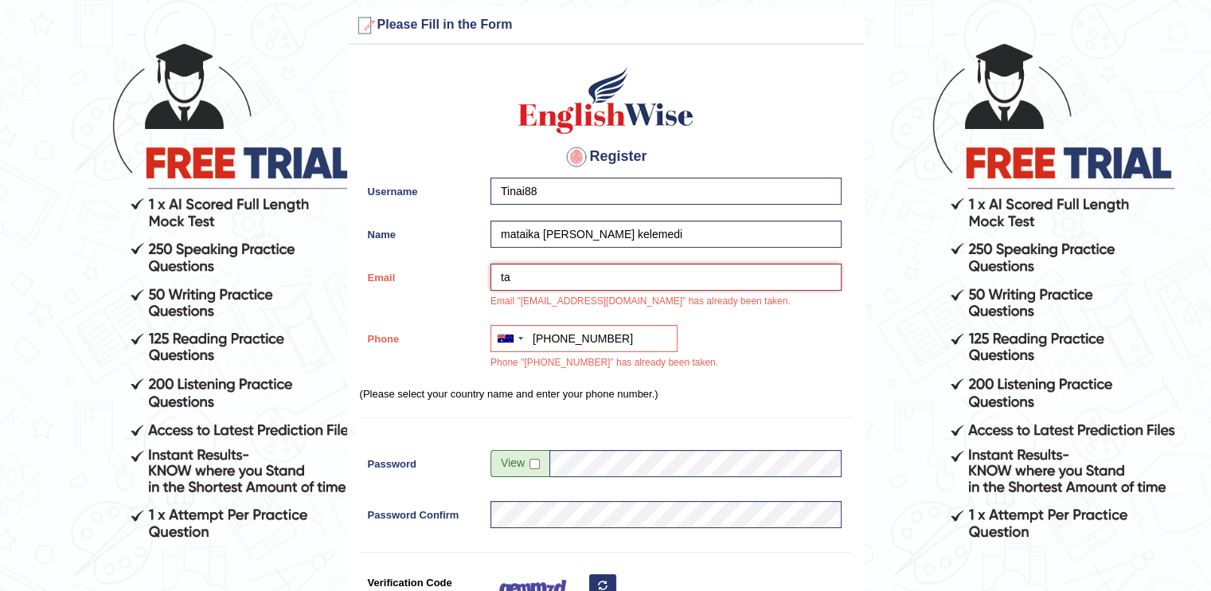
type input "t"
type input "mataikafagak@gmail.com"
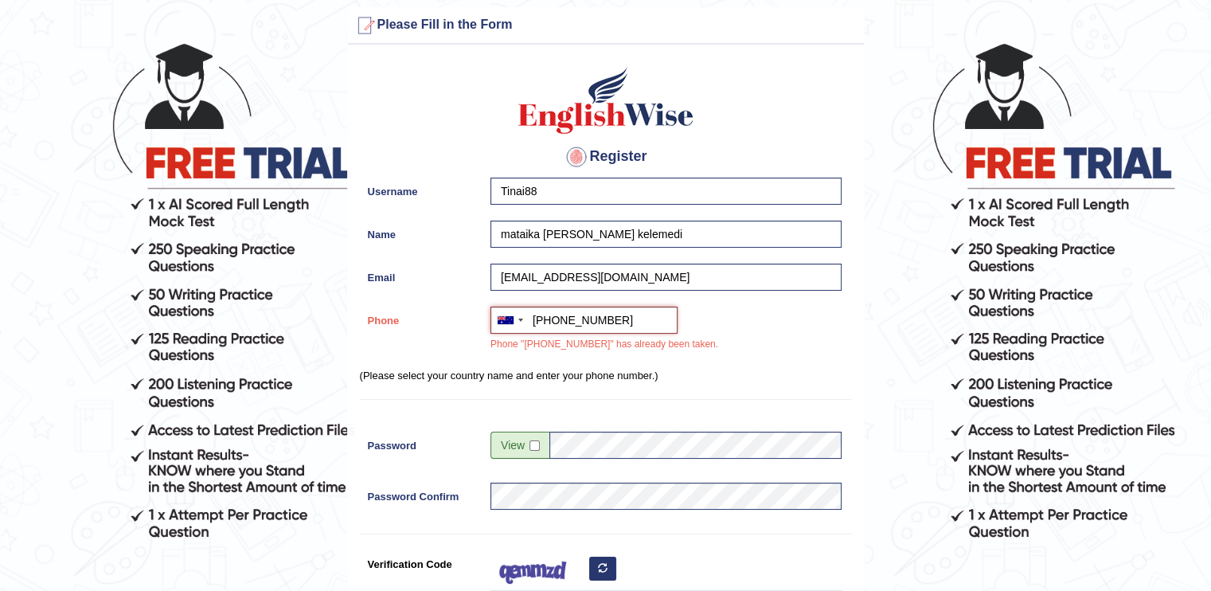
click at [621, 322] on input "+61481721670" at bounding box center [583, 320] width 187 height 27
type input "+61418186715"
click at [571, 186] on input "Tinai88" at bounding box center [665, 191] width 351 height 27
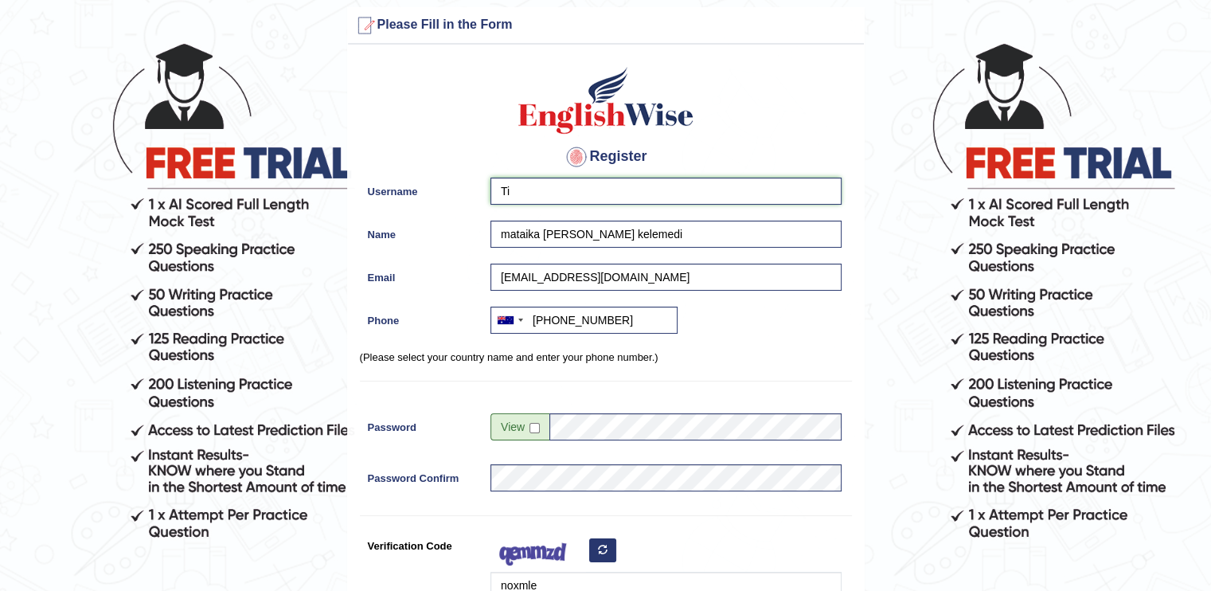
type input "T"
type input "kelemedi"
click at [532, 432] on span at bounding box center [519, 426] width 59 height 27
click at [532, 424] on input "checkbox" at bounding box center [534, 428] width 10 height 10
checkbox input "true"
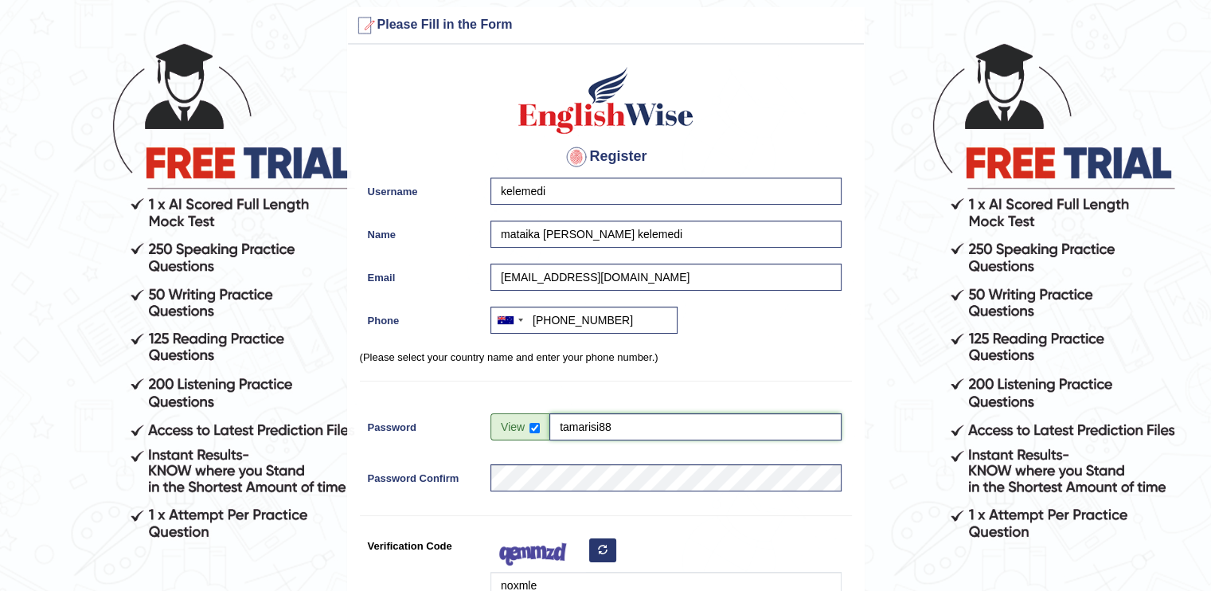
click at [602, 426] on input "tamarisi88" at bounding box center [695, 426] width 292 height 27
click at [575, 424] on input "88" at bounding box center [695, 426] width 292 height 27
type input "8"
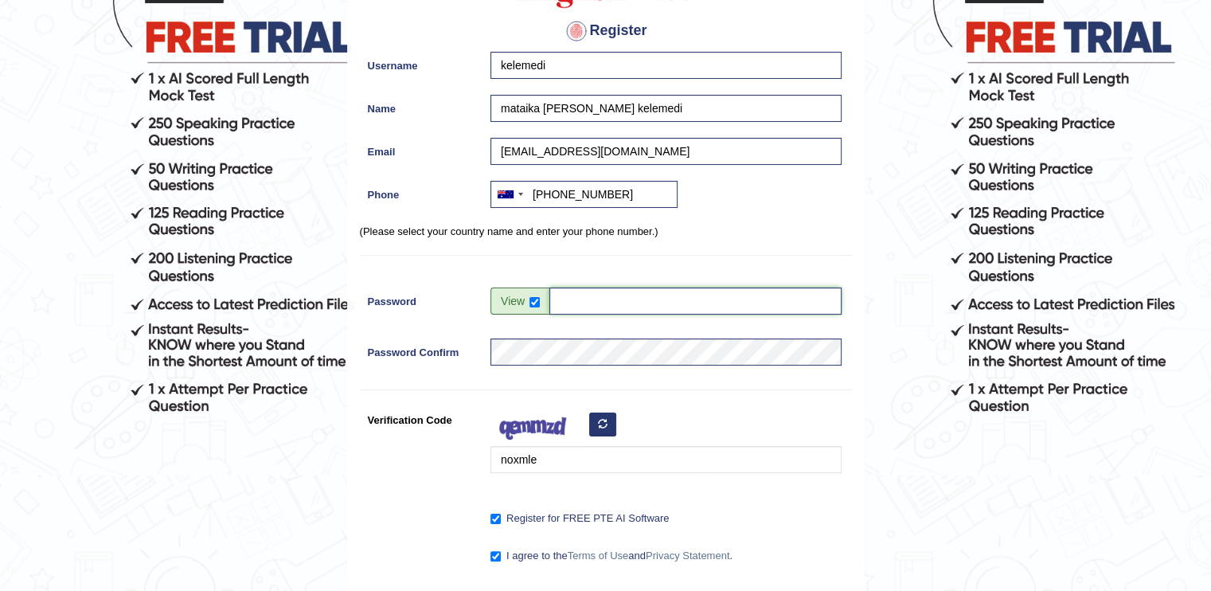
scroll to position [204, 0]
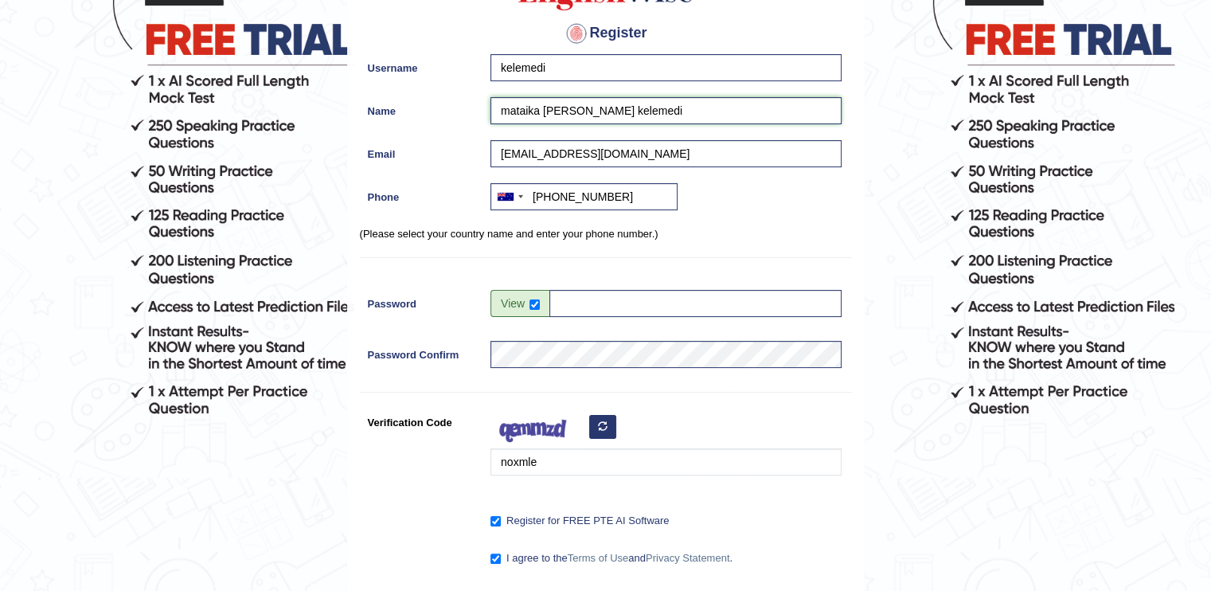
click at [630, 100] on input "mataika faga kelemedi" at bounding box center [665, 110] width 351 height 27
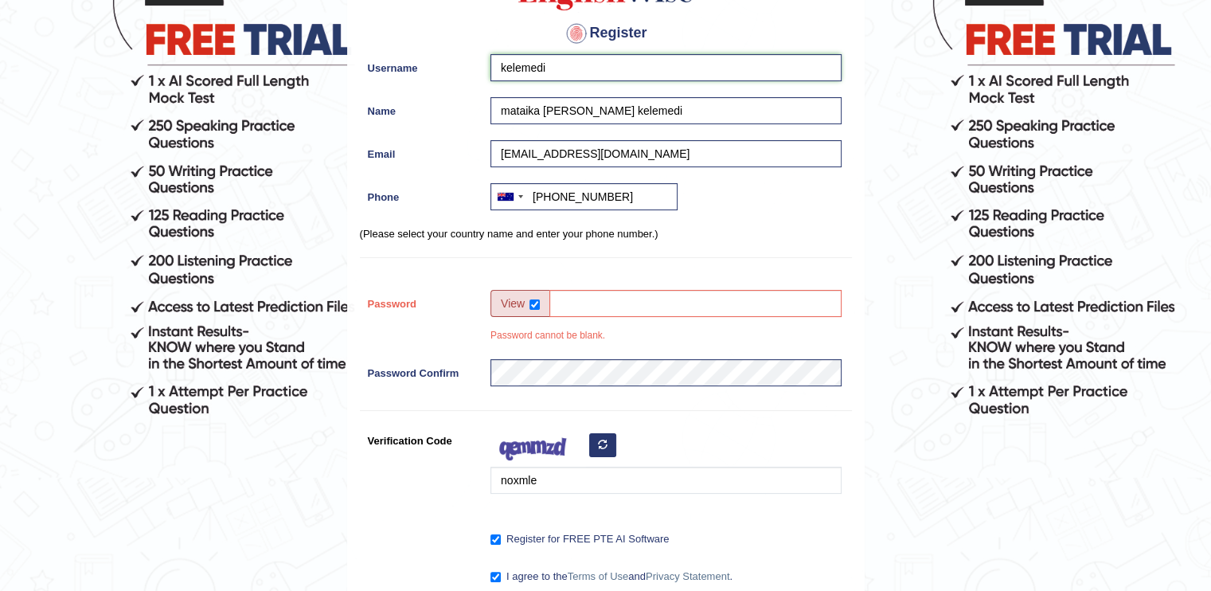
click at [556, 74] on input "kelemedi" at bounding box center [665, 67] width 351 height 27
type input "k"
type input "Tinai"
click at [726, 233] on p "(Please select your country name and enter your phone number.)" at bounding box center [606, 233] width 492 height 15
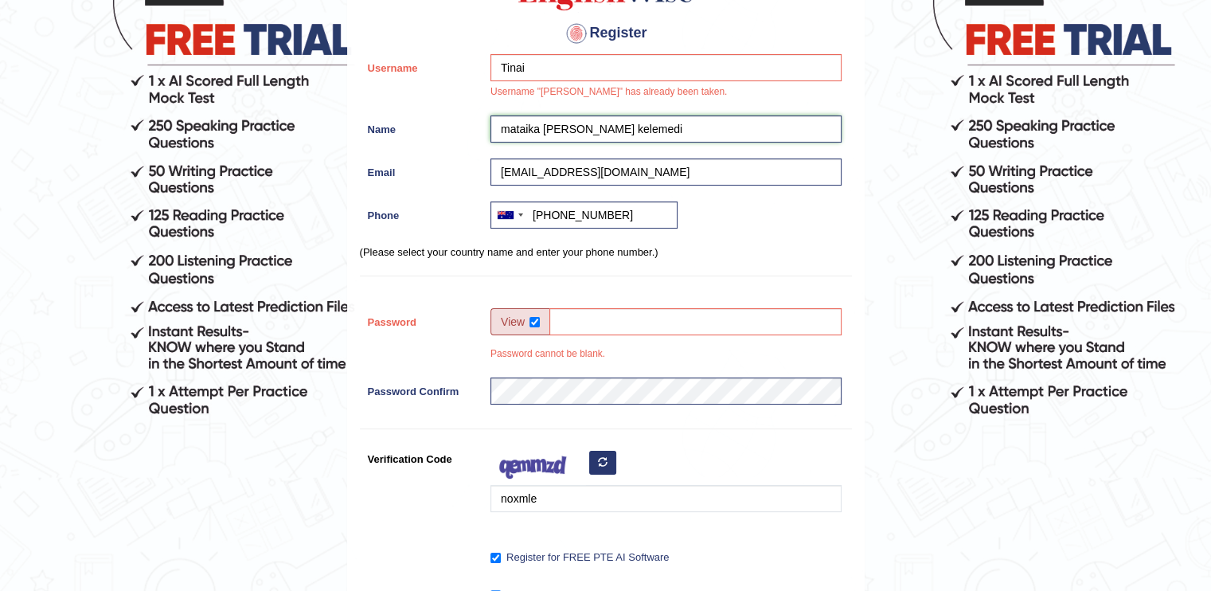
click at [622, 130] on input "mataika faga kelemedi" at bounding box center [665, 128] width 351 height 27
type input "m"
type input "[PERSON_NAME]"
click at [649, 171] on input "mataikafagak@gmail.com" at bounding box center [665, 171] width 351 height 27
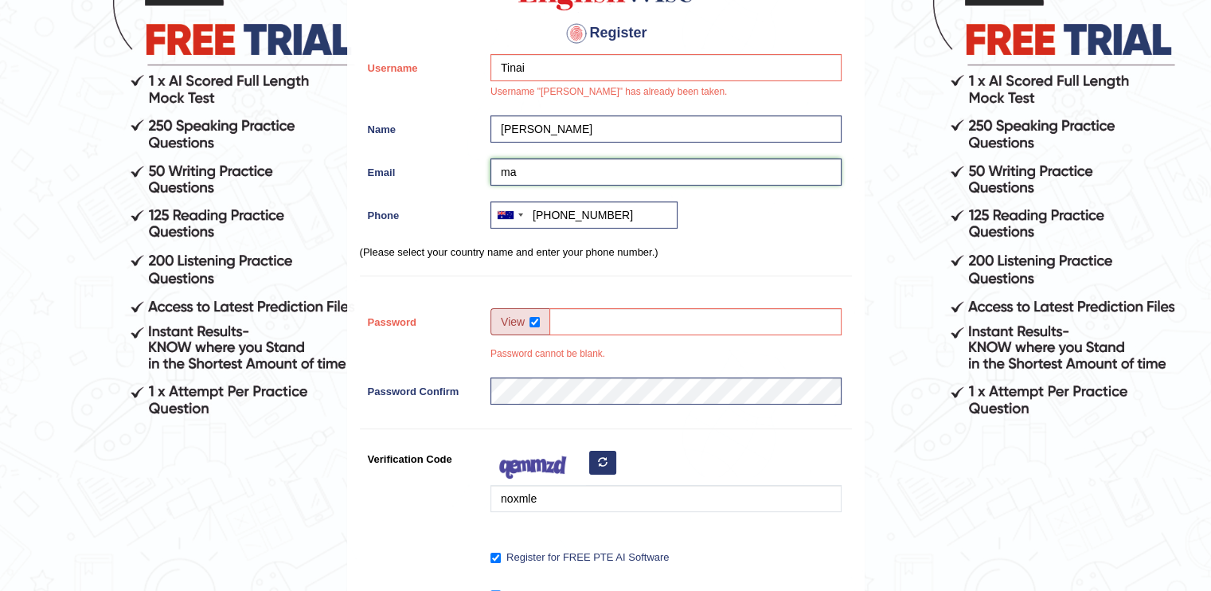
type input "m"
type input "tamarisitinai88@gmail.com"
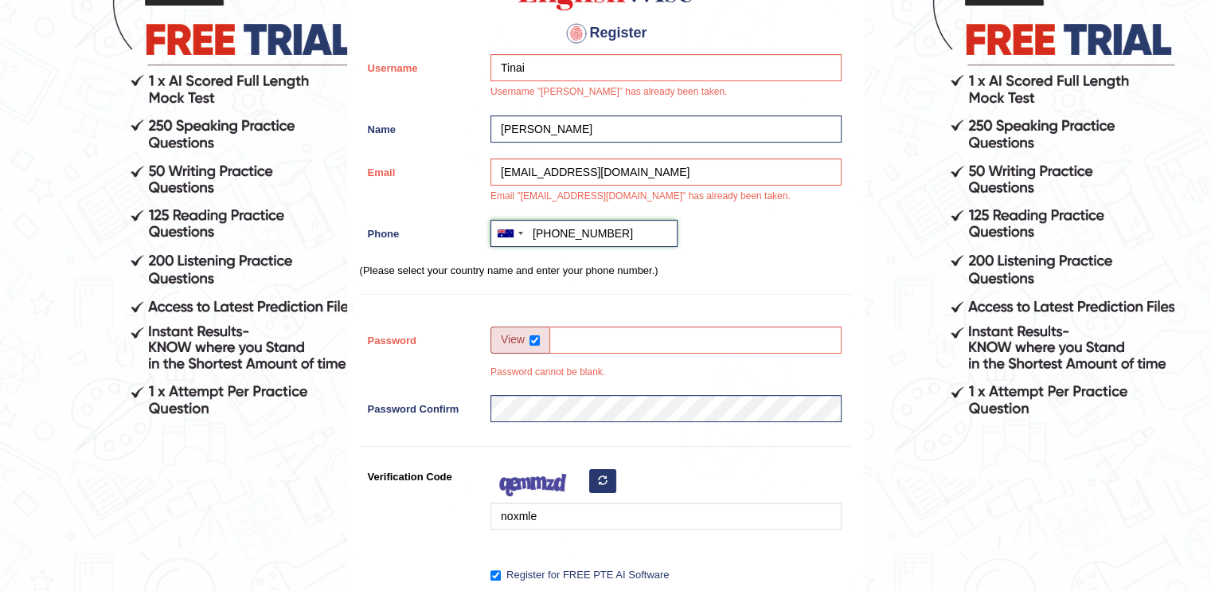
click at [620, 233] on input "+61418186715" at bounding box center [583, 233] width 187 height 27
type input "+61481721670"
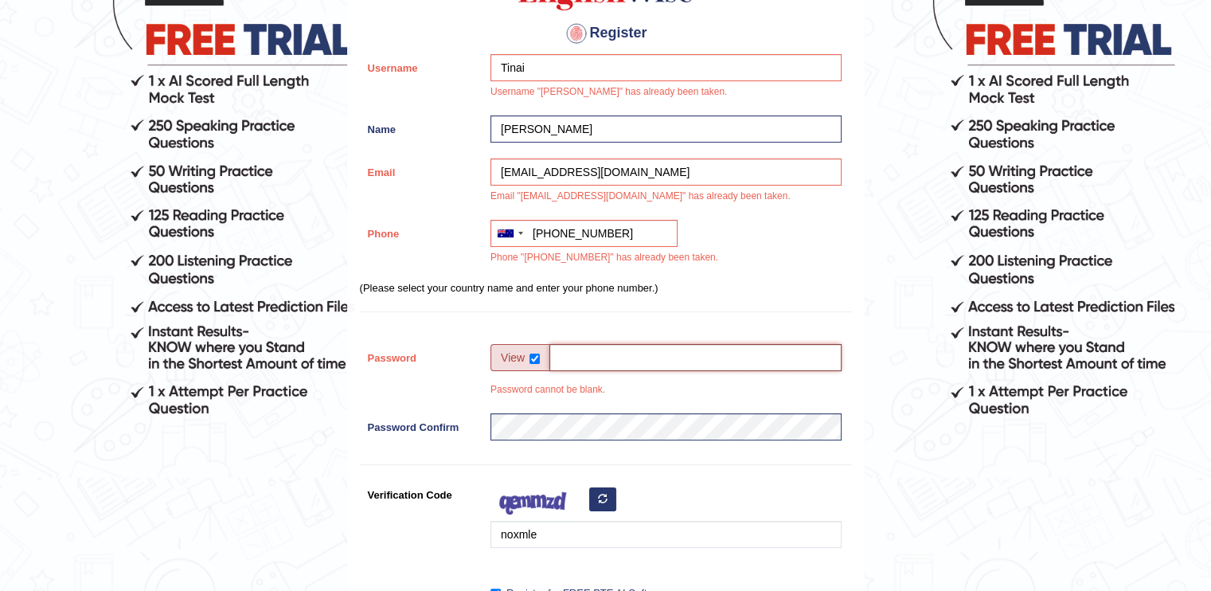
click at [562, 358] on input "Password" at bounding box center [695, 357] width 292 height 27
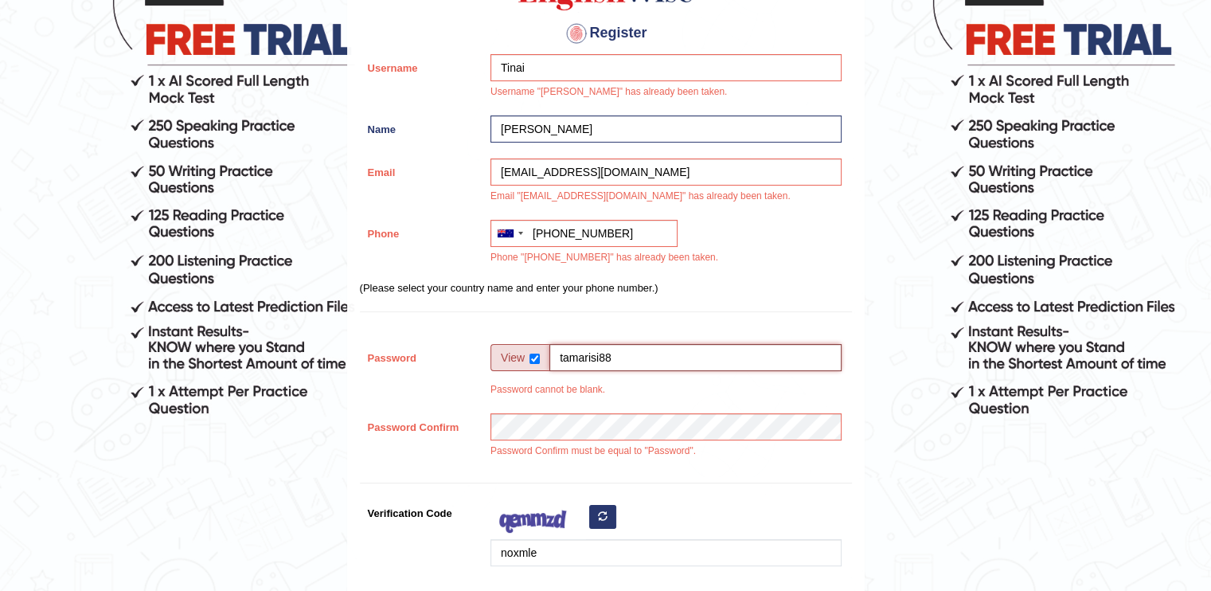
type input "tamarisi88"
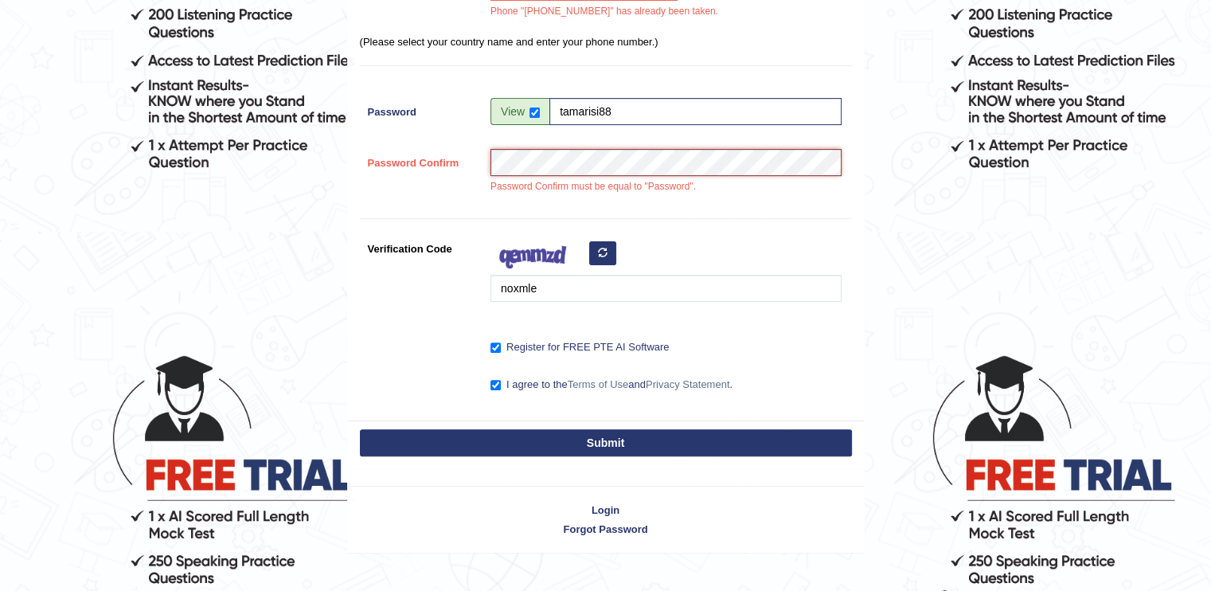
scroll to position [455, 0]
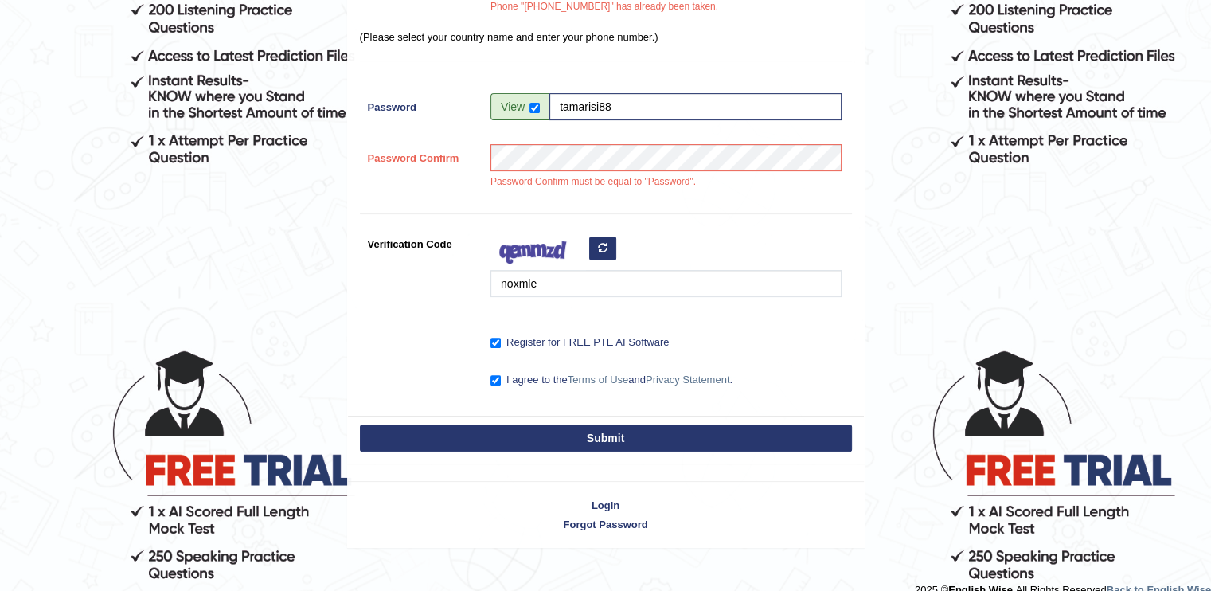
click at [643, 436] on button "Submit" at bounding box center [606, 437] width 492 height 27
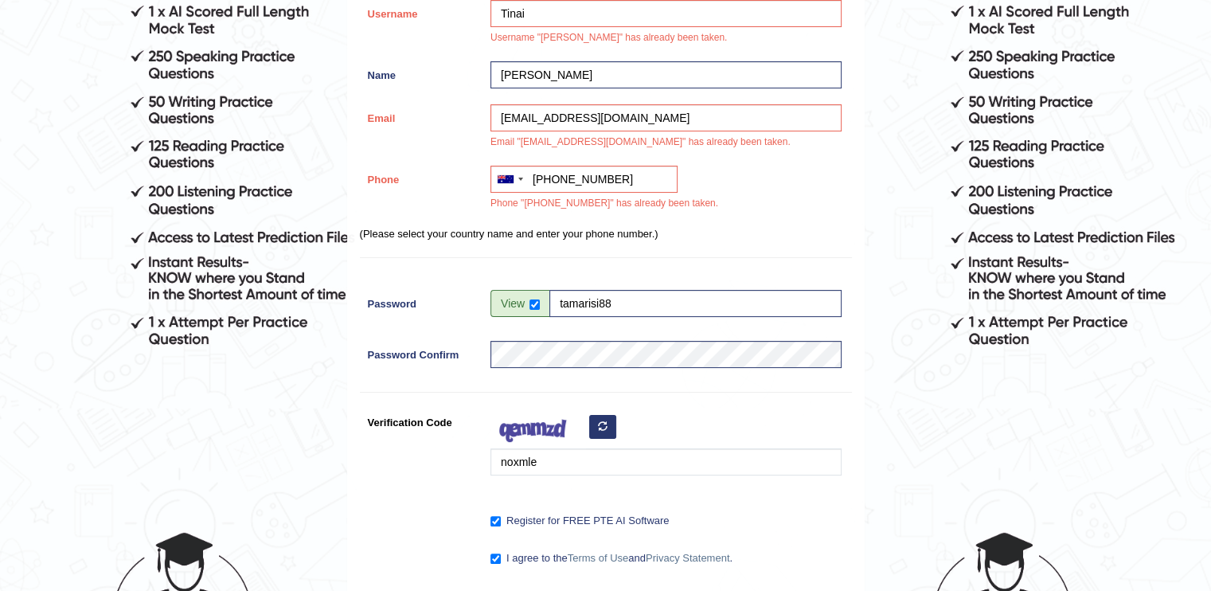
scroll to position [471, 0]
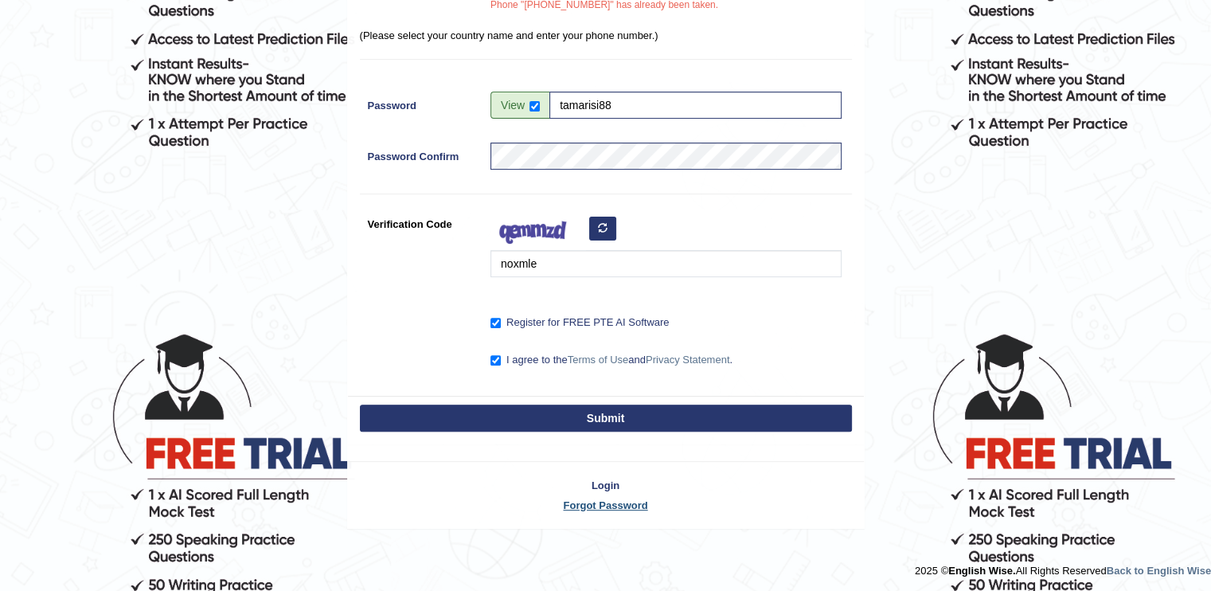
click at [630, 503] on link "Forgot Password" at bounding box center [606, 505] width 516 height 15
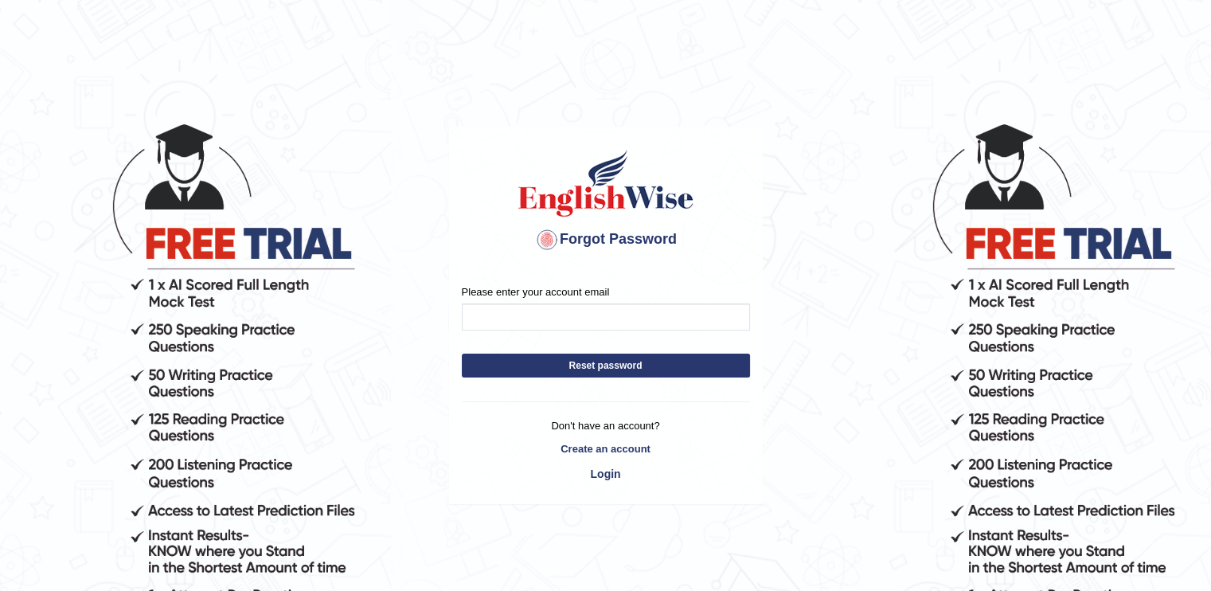
click at [533, 300] on div "Please enter your account email" at bounding box center [606, 307] width 288 height 46
click at [529, 316] on input "Please enter your account email" at bounding box center [606, 316] width 288 height 27
type input "[EMAIL_ADDRESS][DOMAIN_NAME]"
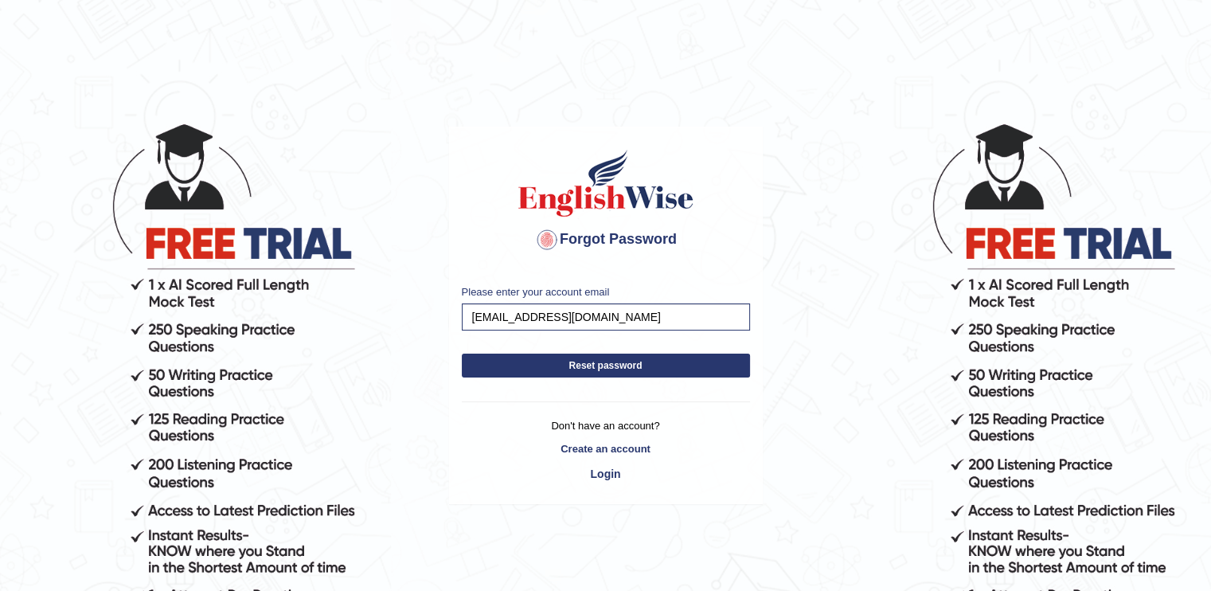
click at [560, 366] on button "Reset password" at bounding box center [606, 366] width 288 height 24
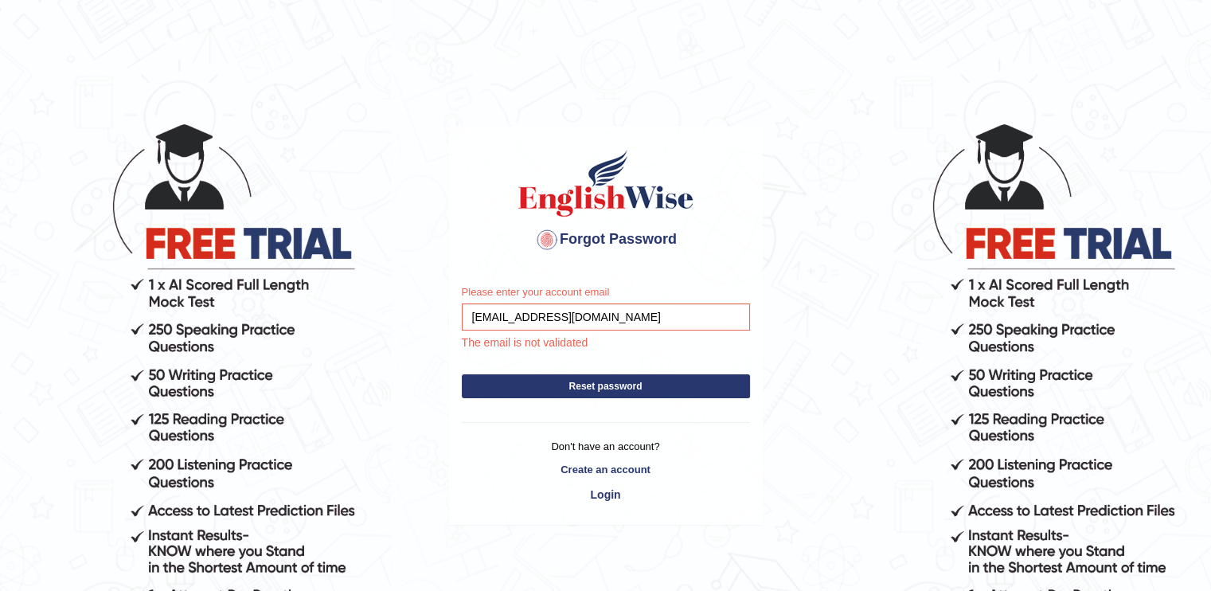
click at [560, 366] on form "Please enter your account email [EMAIL_ADDRESS][DOMAIN_NAME] The email is not v…" at bounding box center [606, 345] width 288 height 122
click at [555, 381] on button "Reset password" at bounding box center [606, 386] width 288 height 24
click at [543, 373] on form "Please enter your account email [EMAIL_ADDRESS][DOMAIN_NAME] The email is not v…" at bounding box center [606, 345] width 288 height 122
click at [537, 377] on button "Reset password" at bounding box center [606, 386] width 288 height 24
click at [537, 377] on form "Please enter your account email [EMAIL_ADDRESS][DOMAIN_NAME] The email is not v…" at bounding box center [606, 345] width 288 height 122
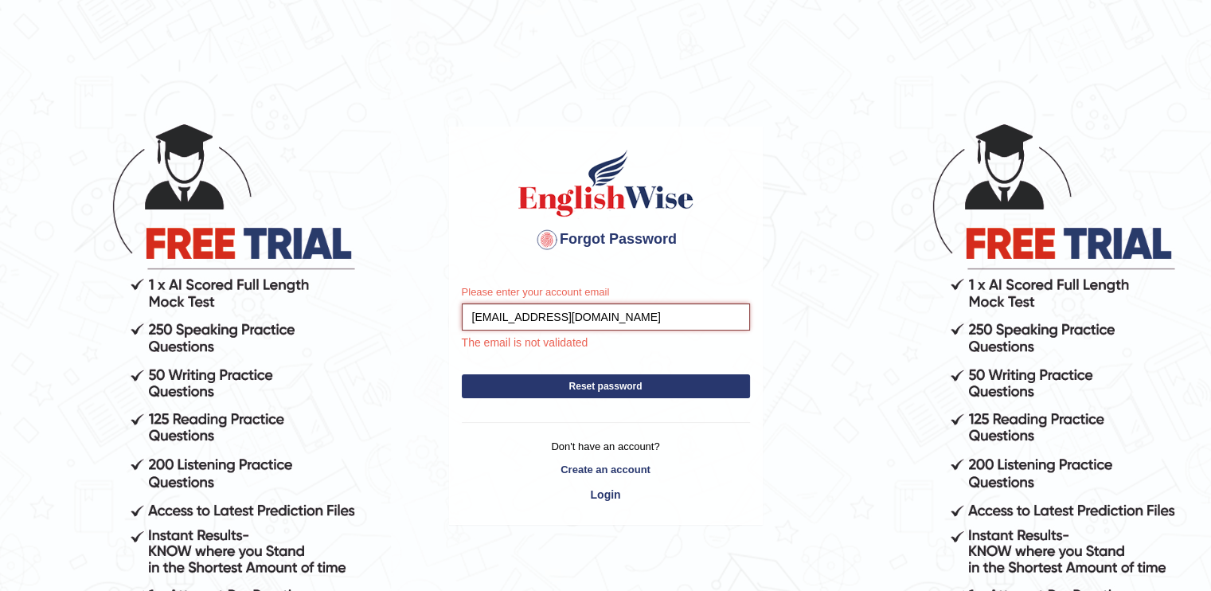
click at [628, 309] on input "[EMAIL_ADDRESS][DOMAIN_NAME]" at bounding box center [606, 316] width 288 height 27
type input "t"
type input "[EMAIL_ADDRESS][DOMAIN_NAME]"
click at [746, 484] on link "Login" at bounding box center [606, 494] width 288 height 27
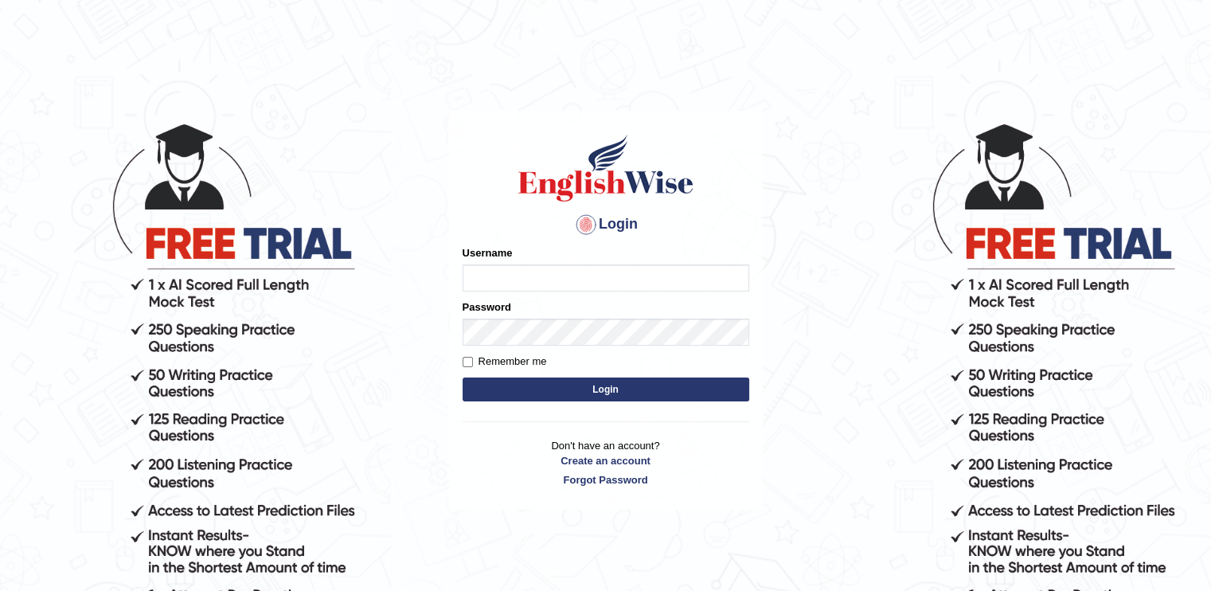
click at [515, 279] on input "Username" at bounding box center [606, 277] width 287 height 27
type input "Tinai"
click at [467, 360] on input "Remember me" at bounding box center [468, 362] width 10 height 10
checkbox input "true"
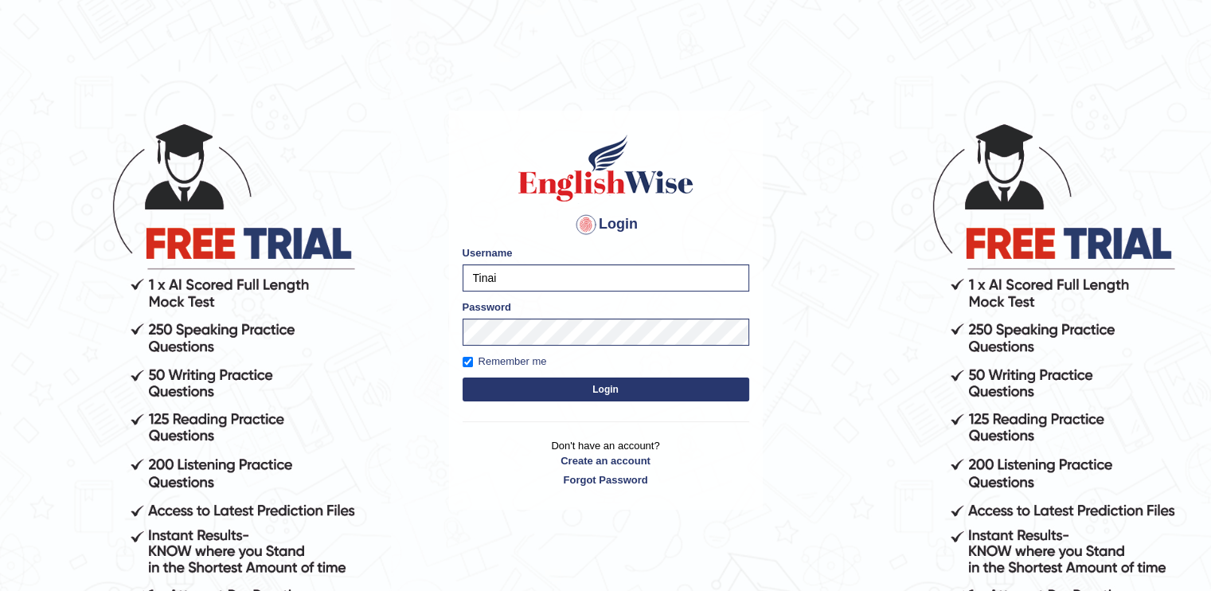
click at [545, 393] on button "Login" at bounding box center [606, 389] width 287 height 24
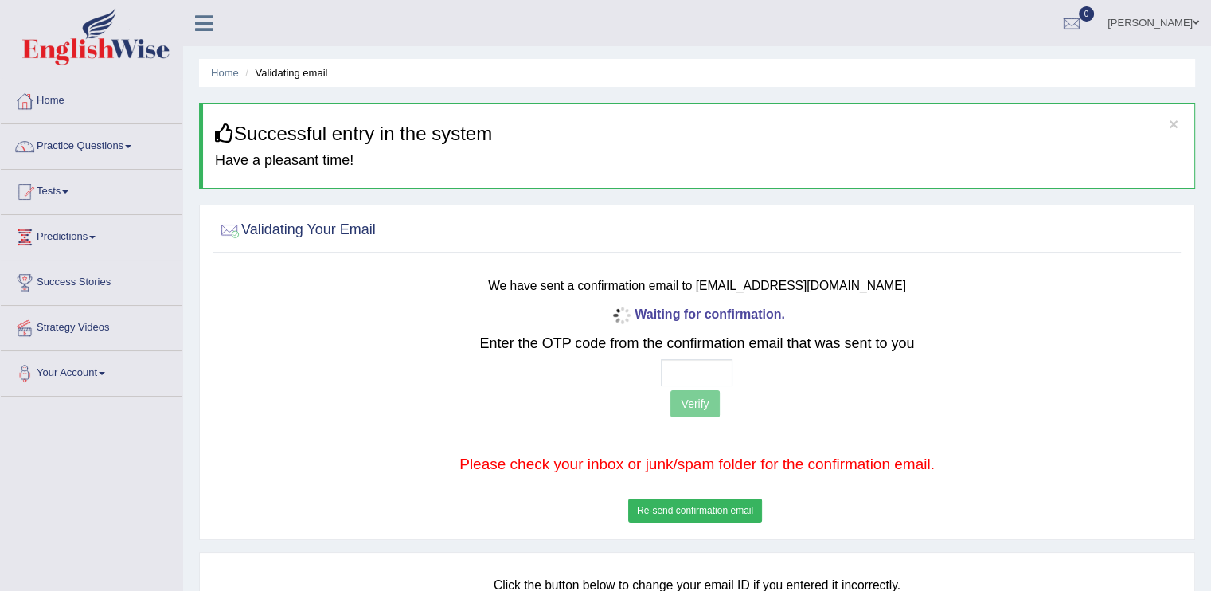
click at [690, 502] on button "Re-send confirmation email" at bounding box center [695, 510] width 134 height 24
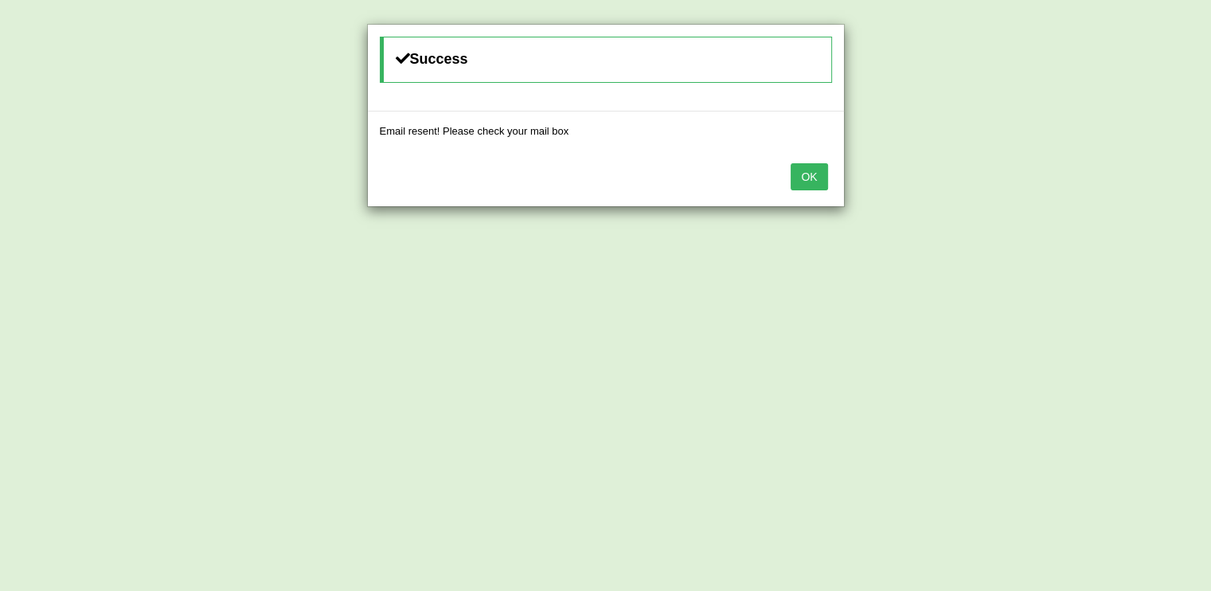
click at [822, 183] on button "OK" at bounding box center [809, 176] width 37 height 27
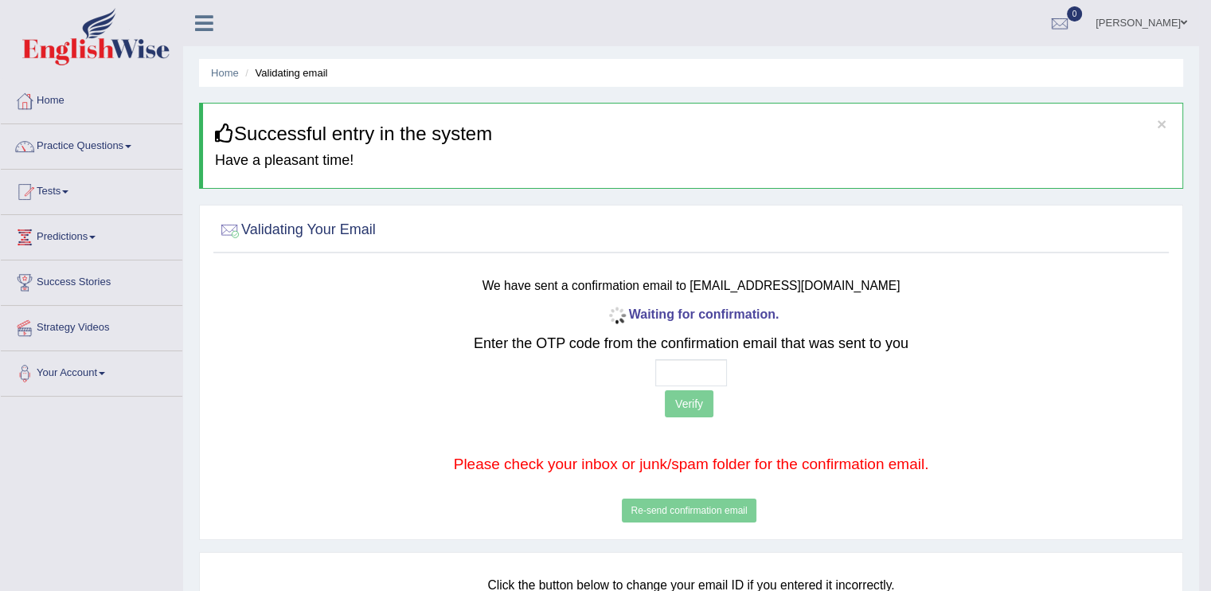
click at [1176, 23] on link "[PERSON_NAME]" at bounding box center [1141, 20] width 115 height 41
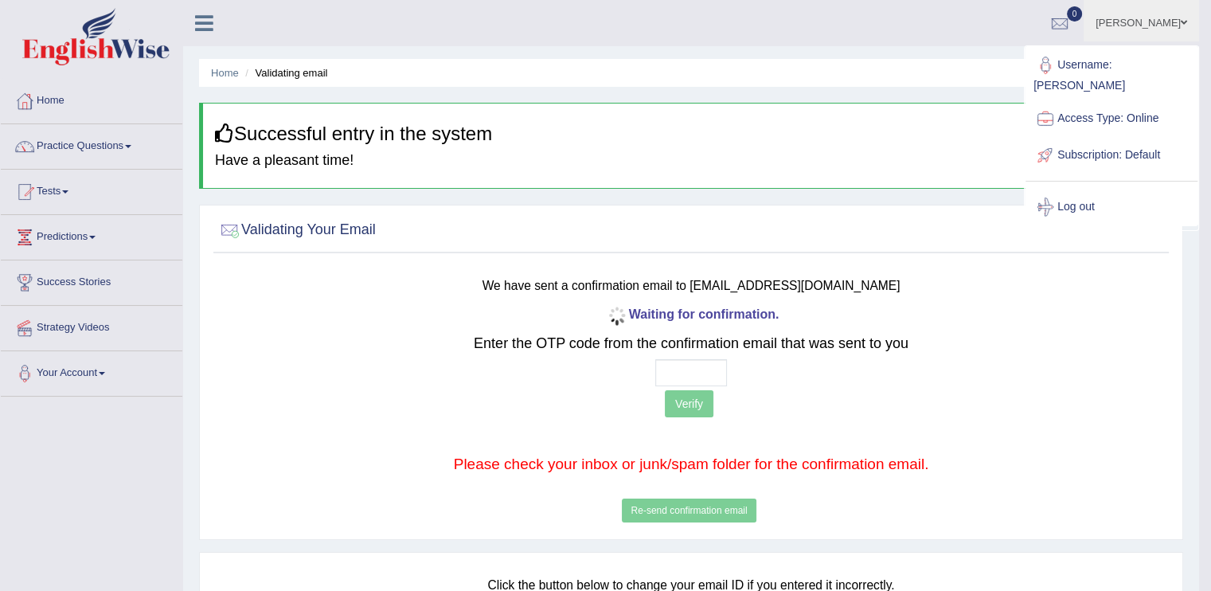
click at [1176, 23] on link "[PERSON_NAME]" at bounding box center [1141, 20] width 115 height 41
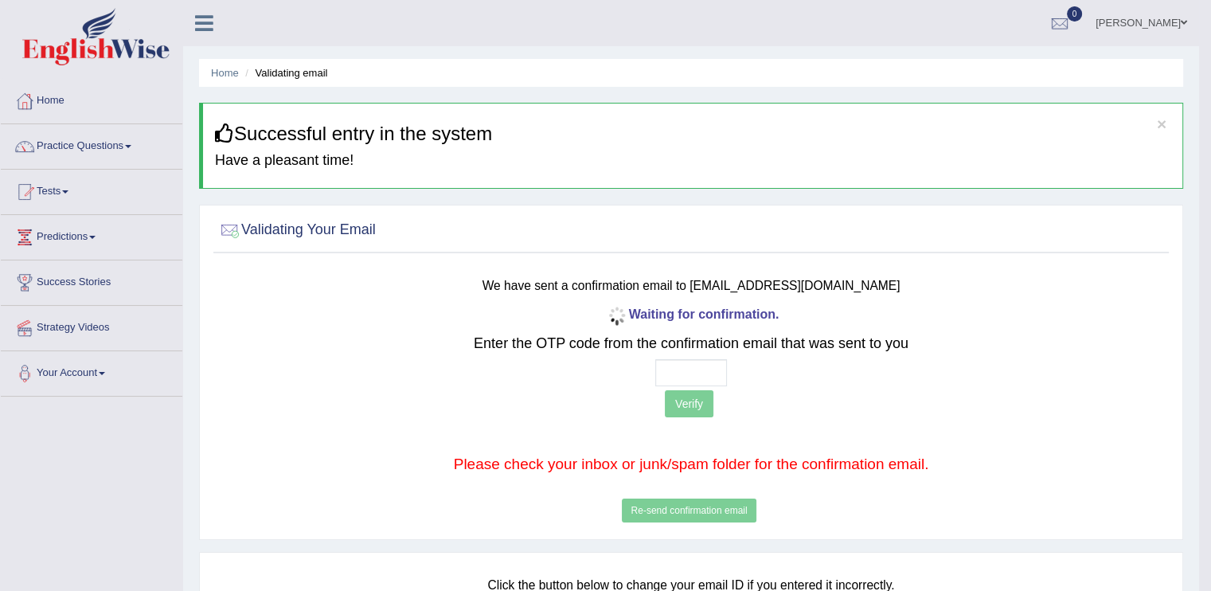
click at [1176, 23] on link "[PERSON_NAME]" at bounding box center [1141, 20] width 115 height 41
